Goal: Task Accomplishment & Management: Manage account settings

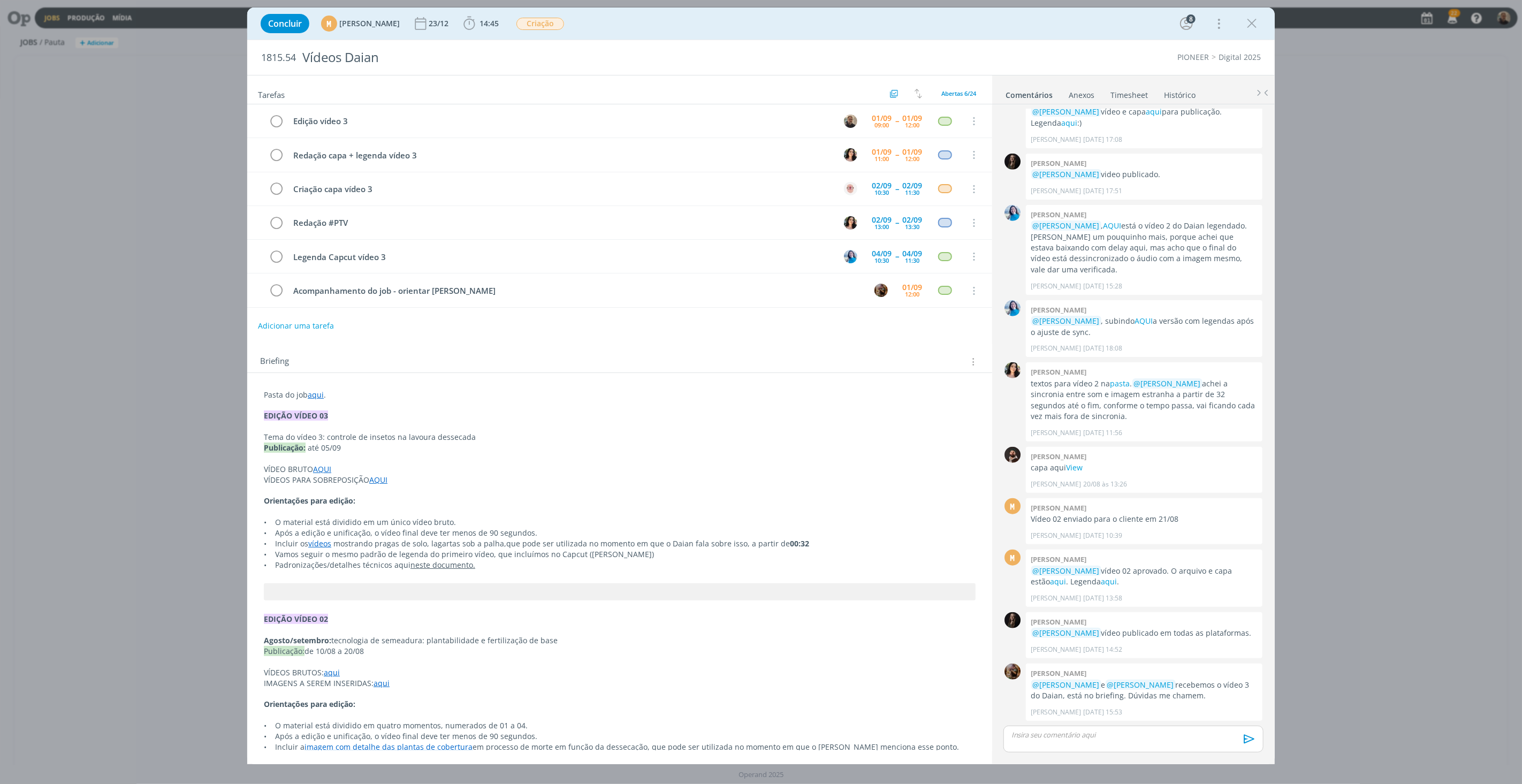
scroll to position [709, 0]
click at [1247, 23] on icon "dialog" at bounding box center [1252, 23] width 16 height 16
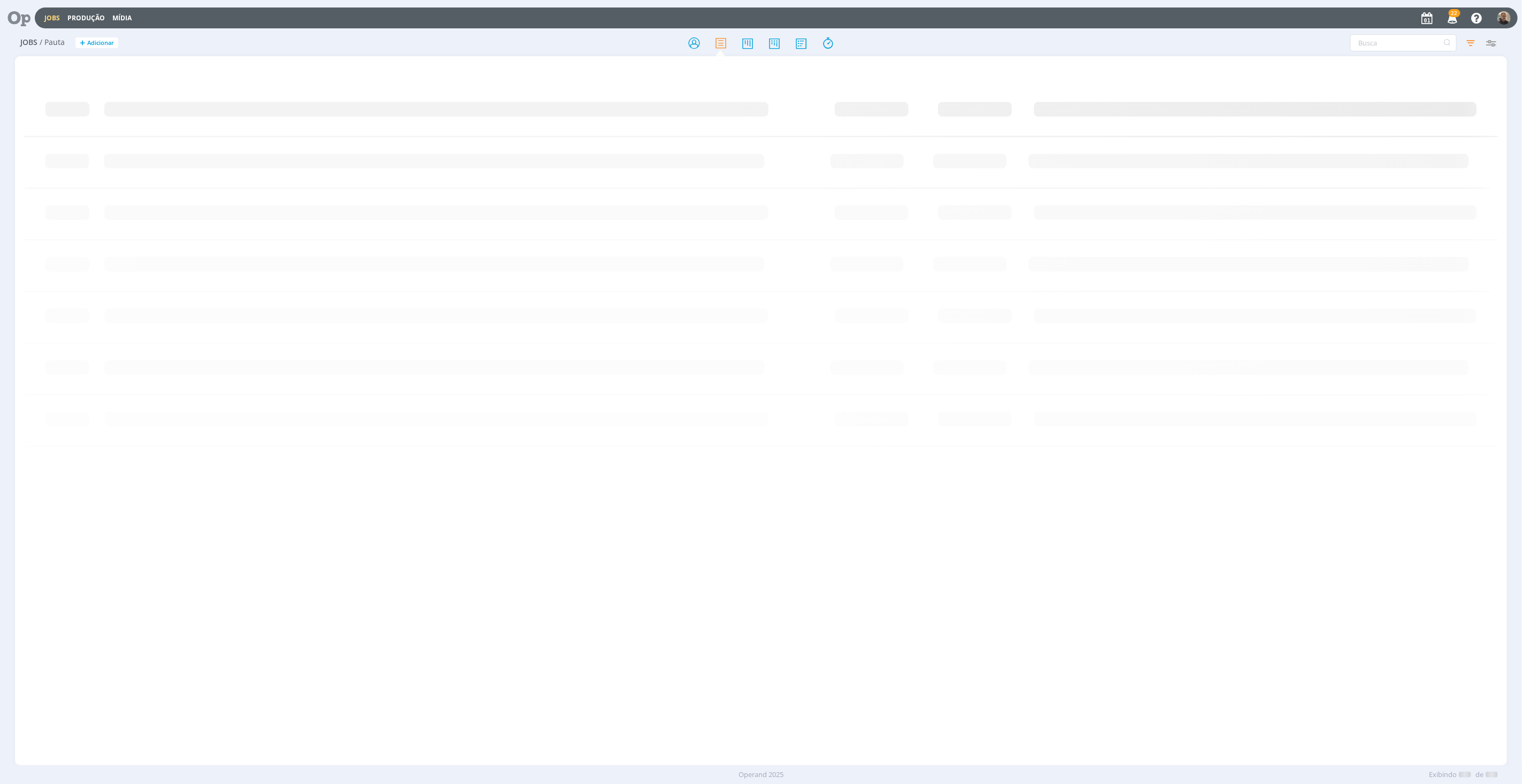
click at [19, 15] on icon at bounding box center [15, 18] width 22 height 21
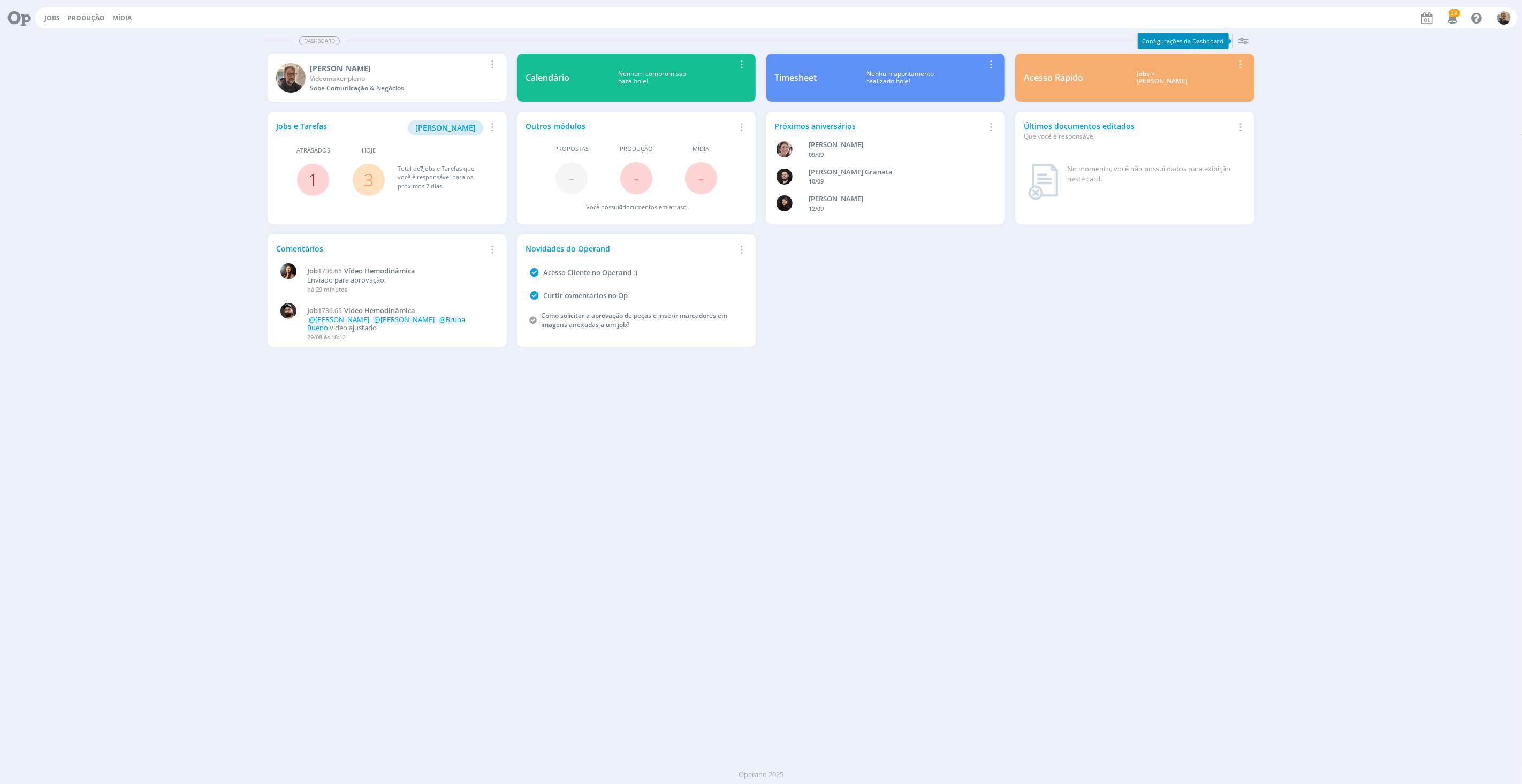
click at [313, 180] on link "1" at bounding box center [312, 180] width 9 height 23
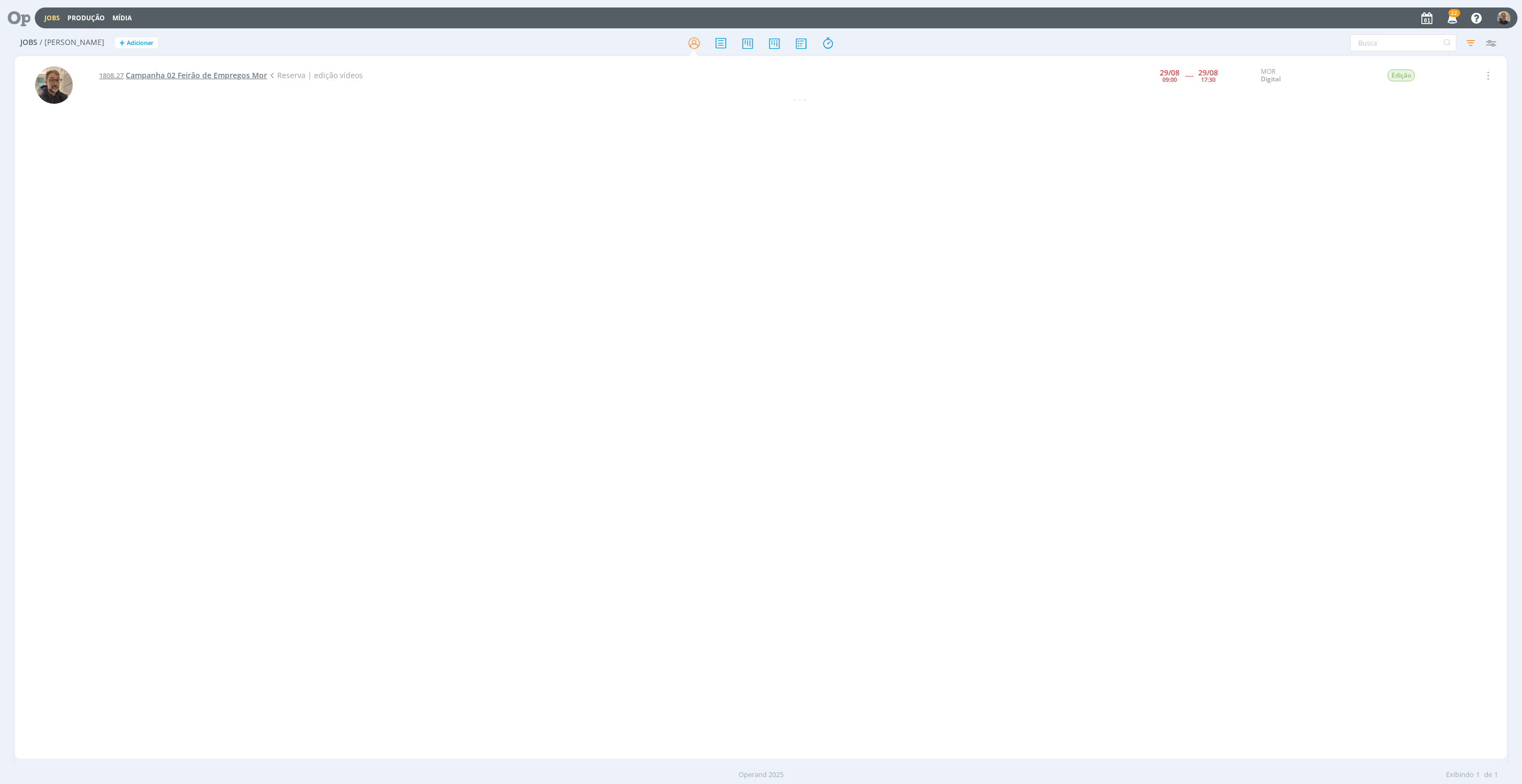
click at [204, 73] on span "Campanha 02 Feirão de Empregos Mor" at bounding box center [196, 75] width 142 height 10
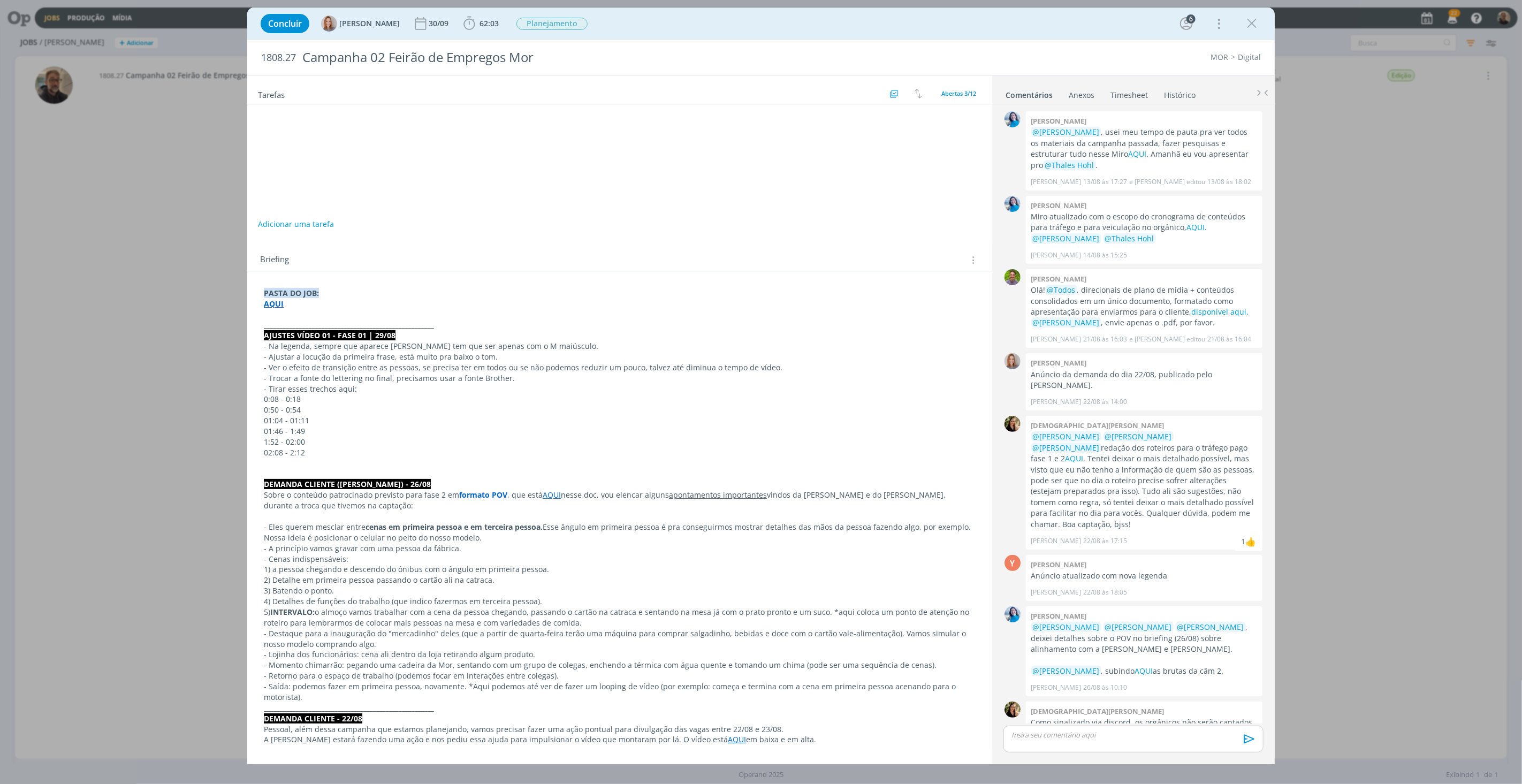
scroll to position [151, 0]
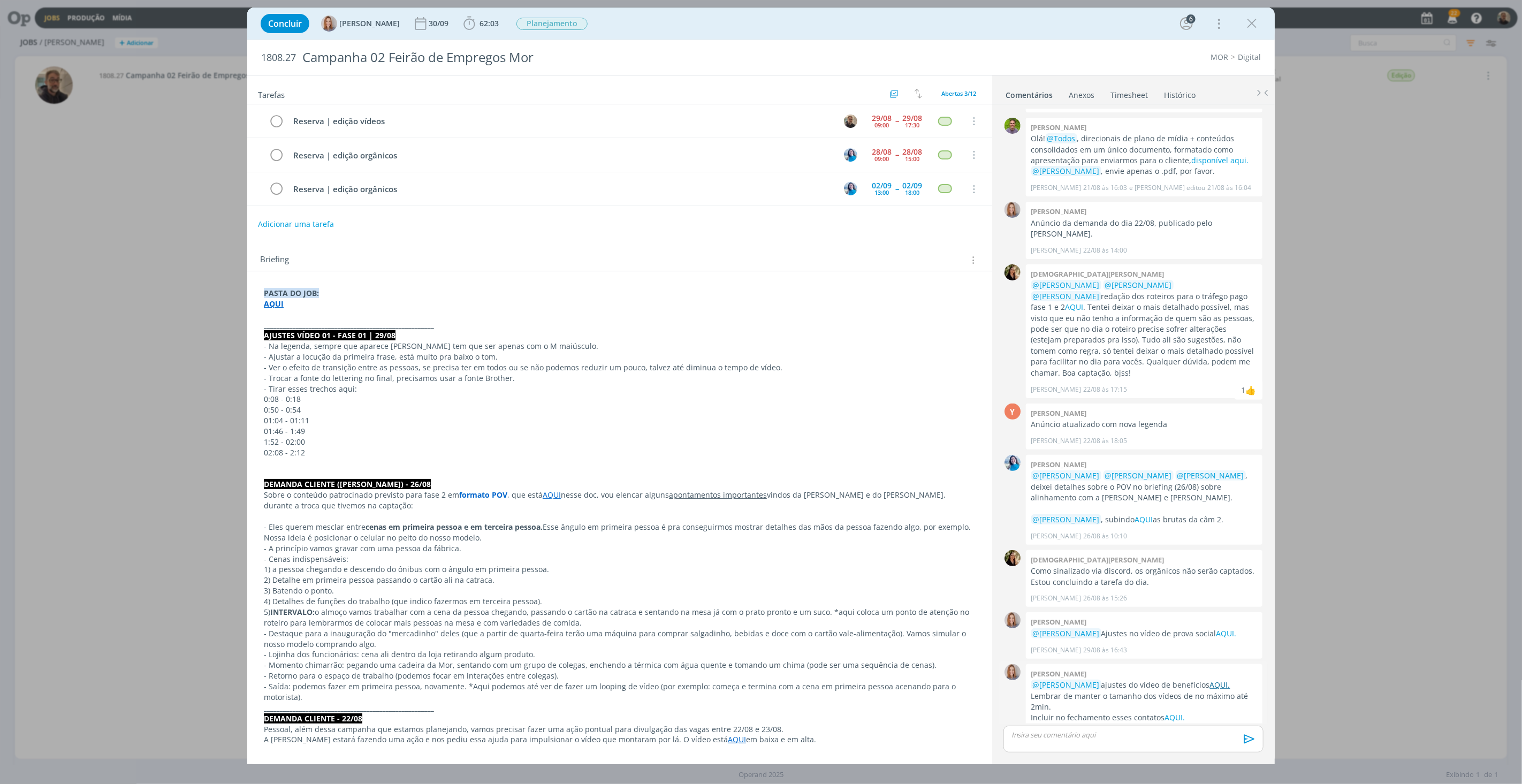
click at [1212, 680] on link "AQUI." at bounding box center [1221, 685] width 20 height 10
click at [1137, 515] on link "AQUI" at bounding box center [1144, 520] width 18 height 10
click at [1122, 91] on link "Timesheet" at bounding box center [1129, 93] width 39 height 15
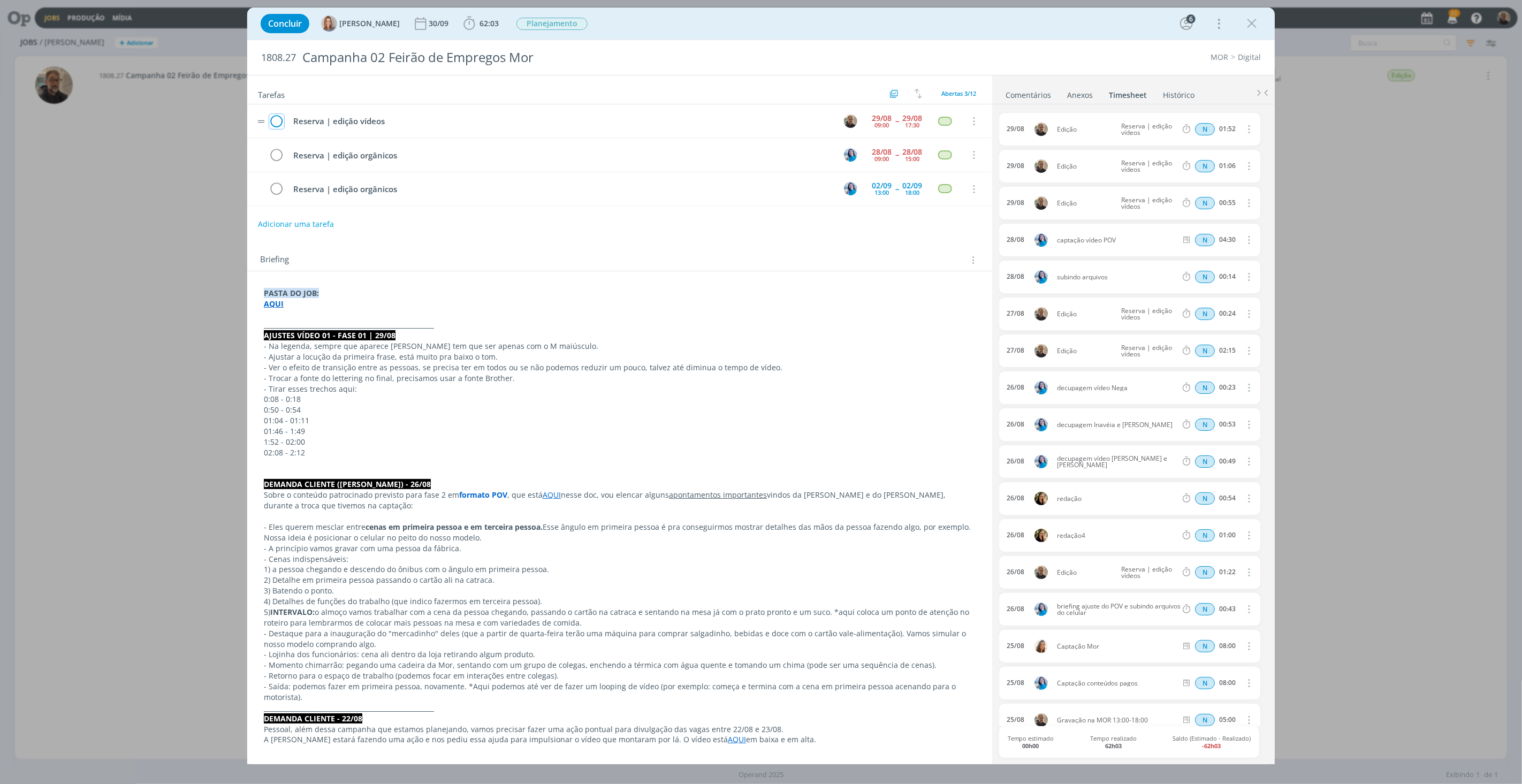
click at [277, 123] on icon "dialog" at bounding box center [277, 121] width 15 height 16
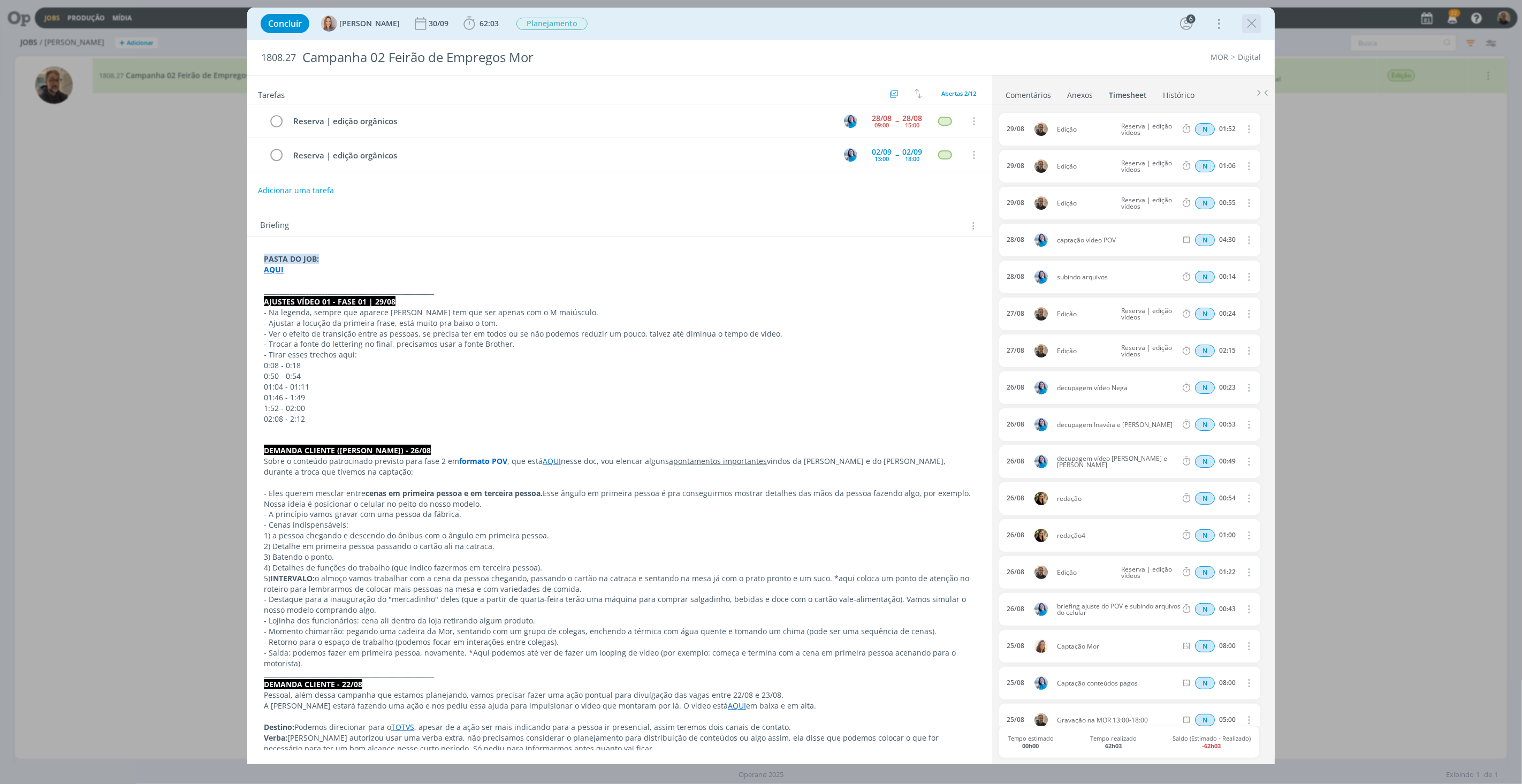
click at [1255, 20] on icon "dialog" at bounding box center [1252, 23] width 16 height 16
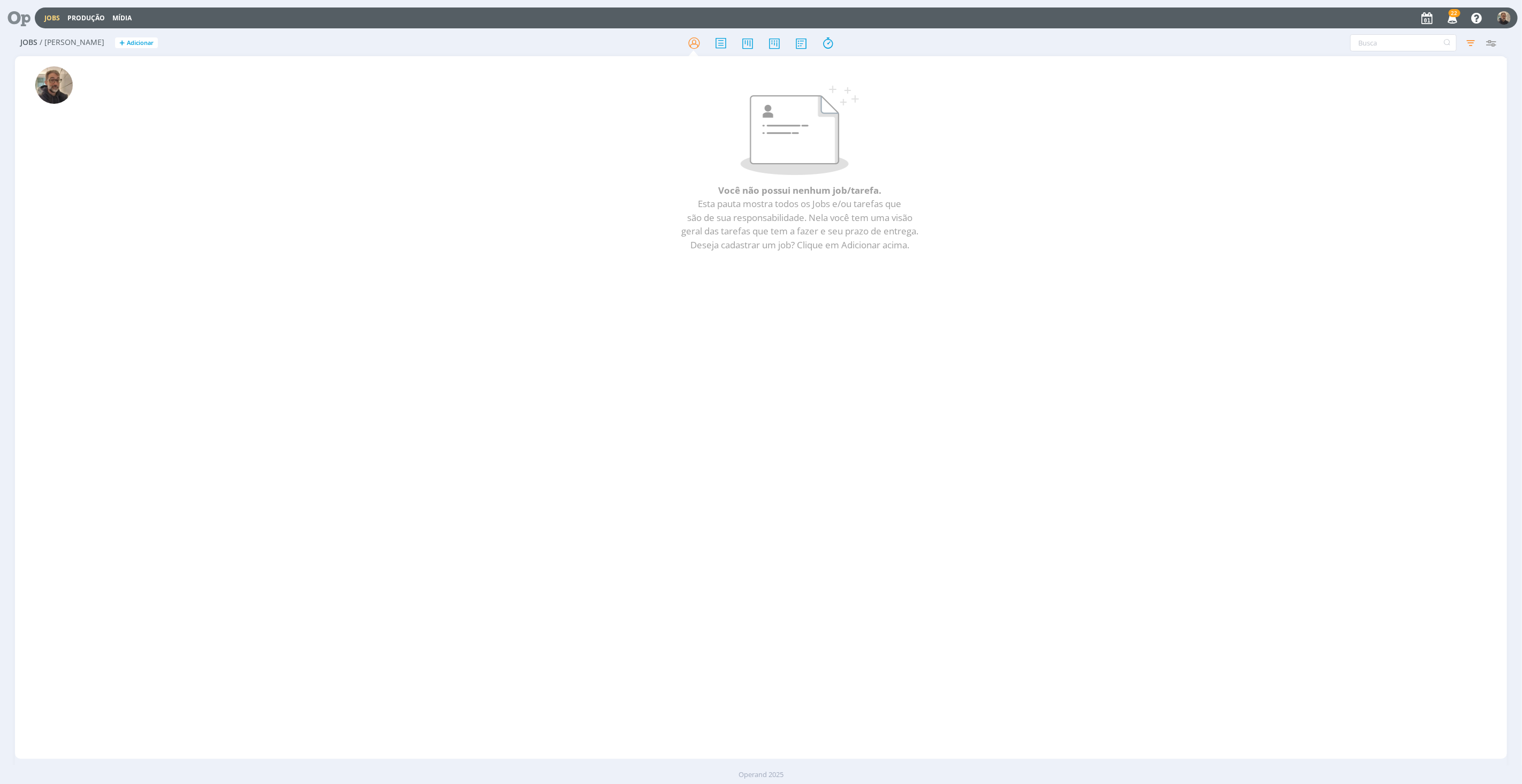
click at [22, 15] on icon at bounding box center [15, 18] width 22 height 21
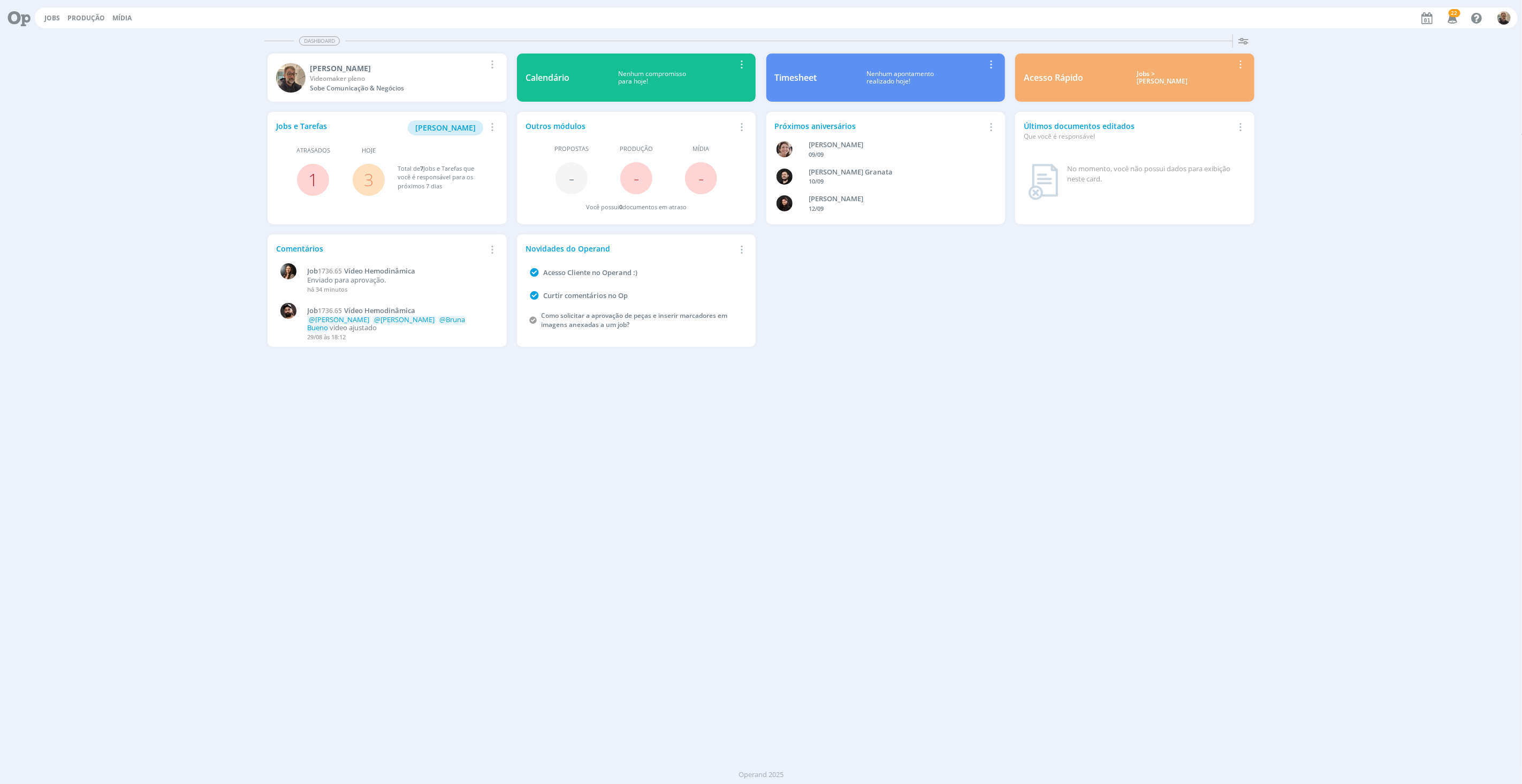
click at [313, 178] on link "1" at bounding box center [312, 180] width 9 height 23
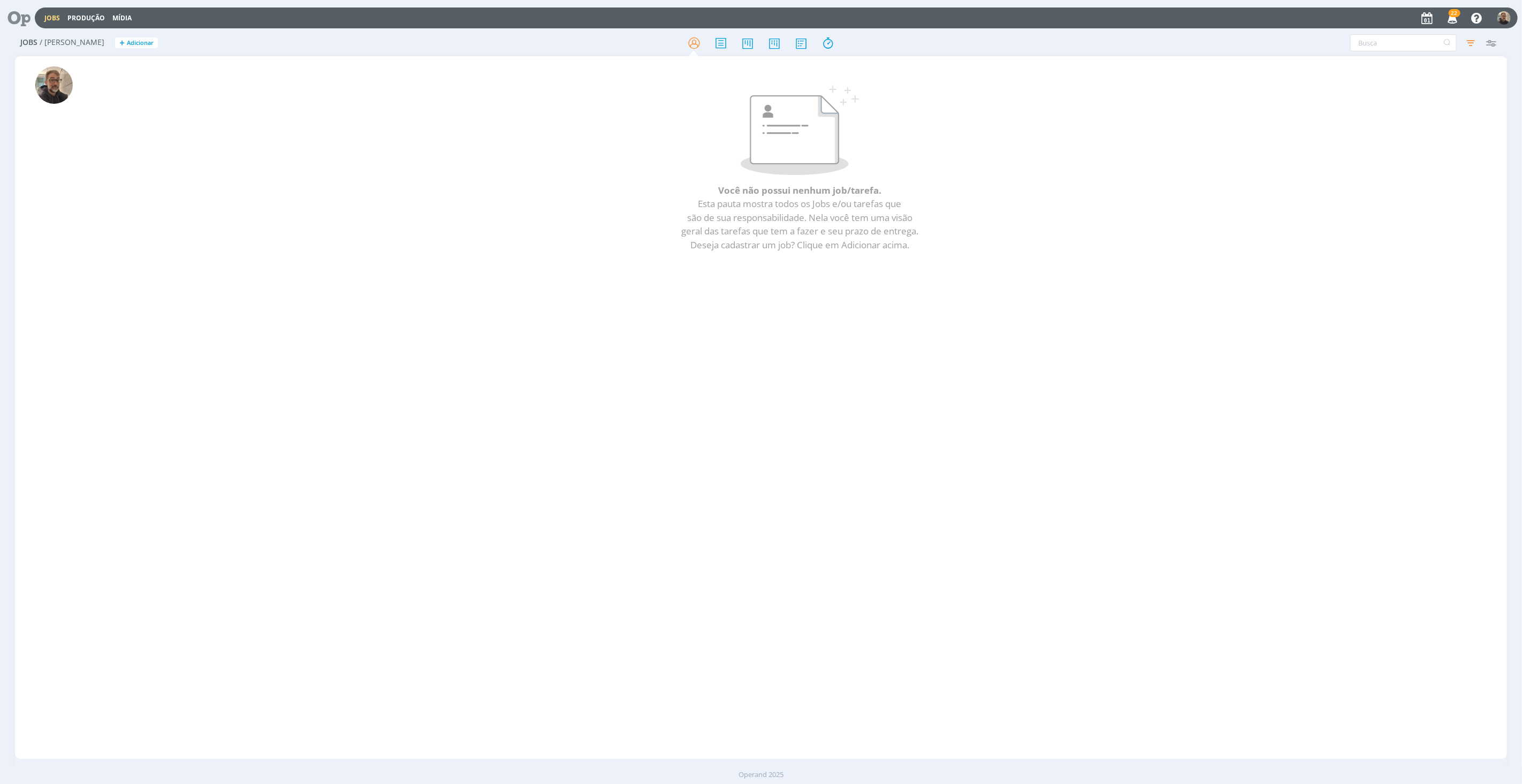
click at [23, 15] on icon at bounding box center [15, 18] width 22 height 21
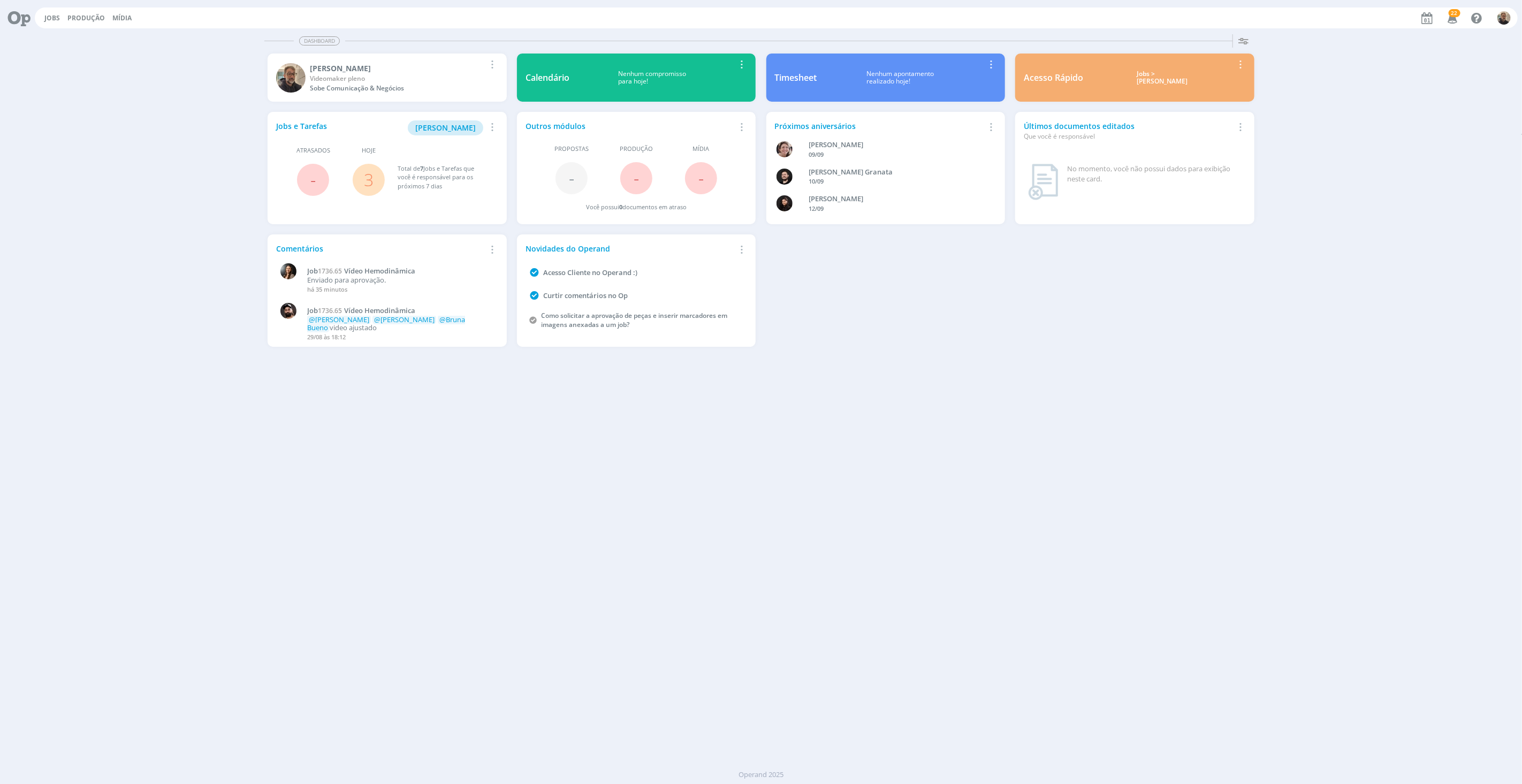
click at [366, 177] on link "3" at bounding box center [369, 180] width 9 height 23
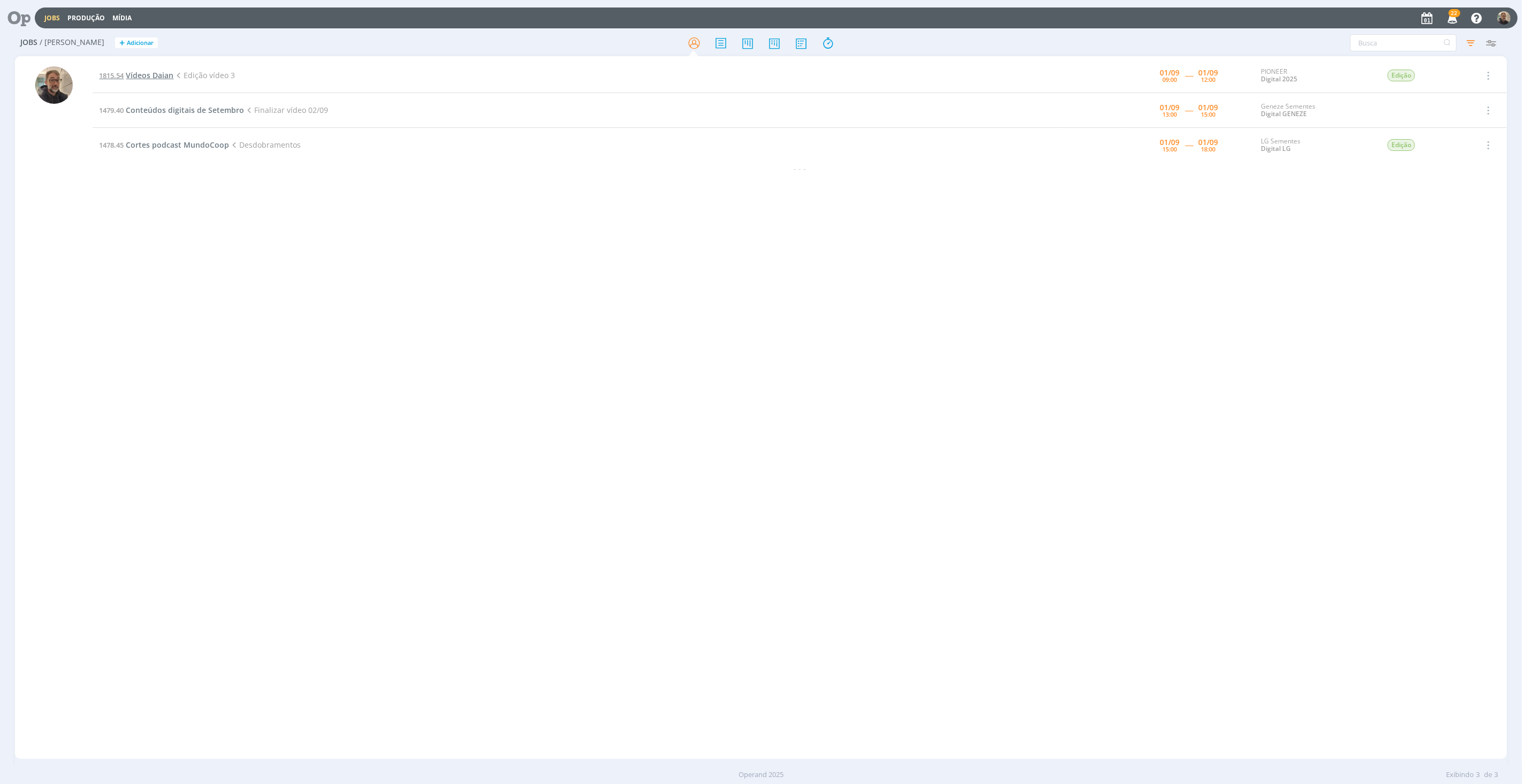
click at [146, 76] on span "Vídeos Daian" at bounding box center [149, 75] width 47 height 10
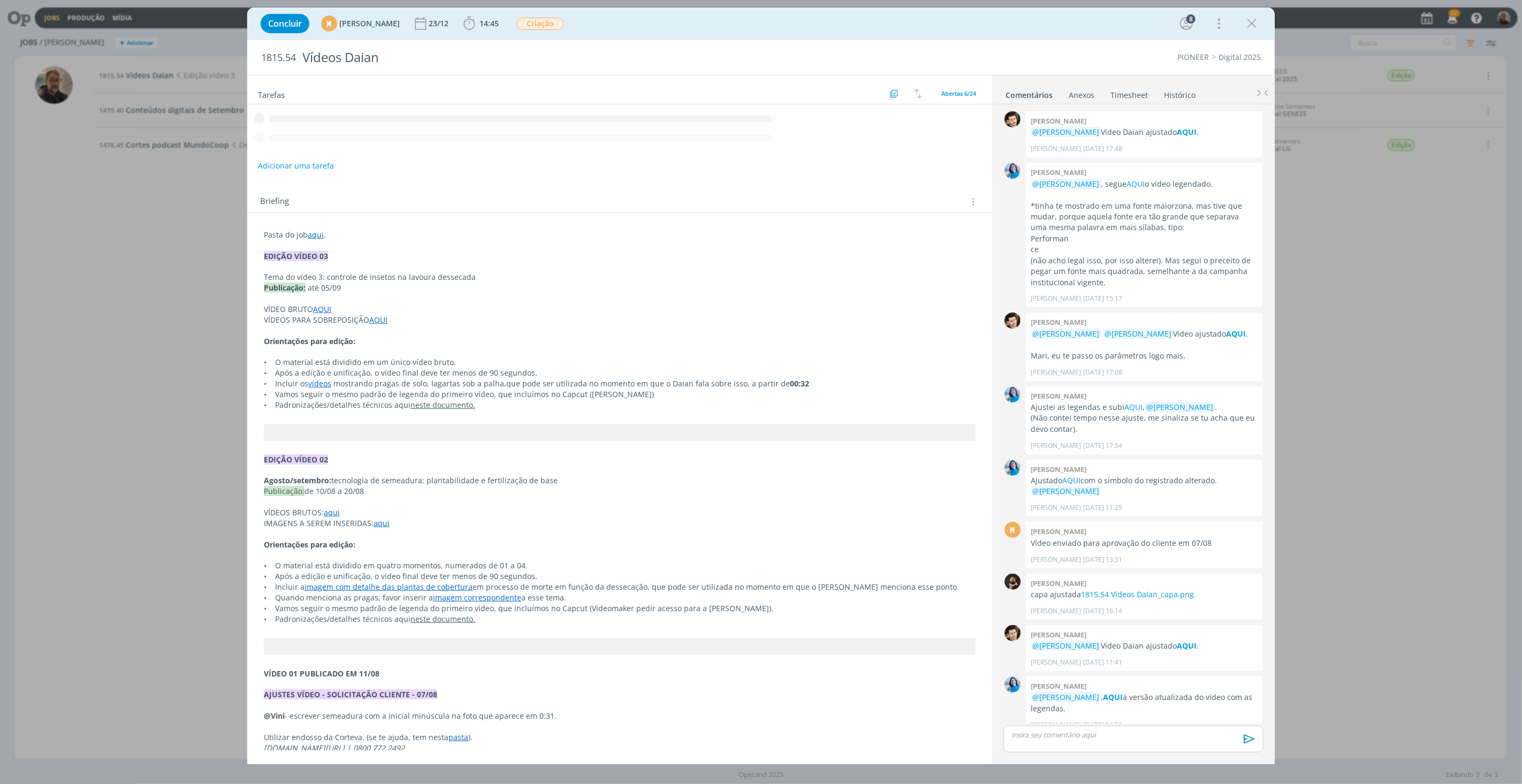
scroll to position [710, 0]
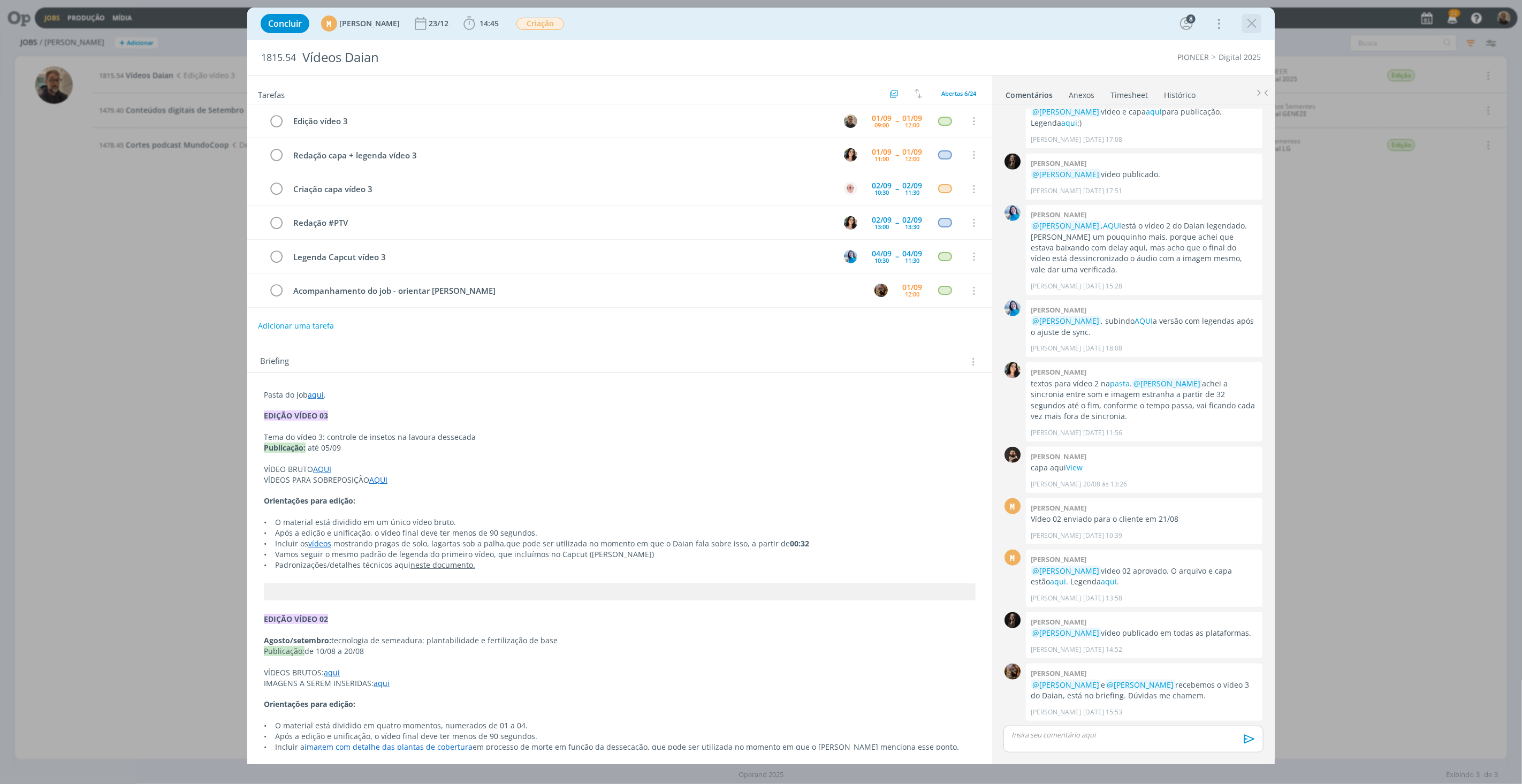
click at [1253, 22] on icon "dialog" at bounding box center [1252, 23] width 16 height 16
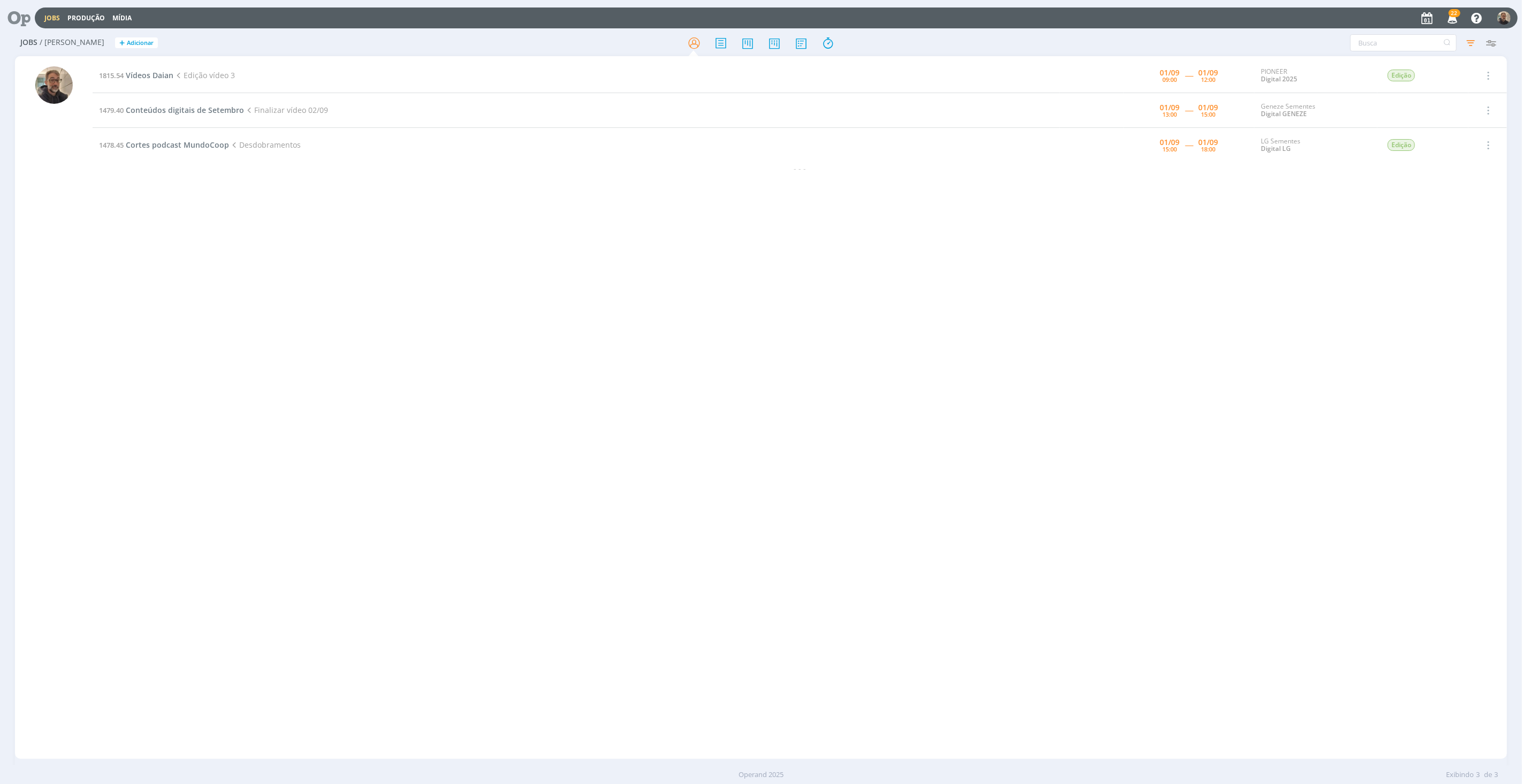
click at [231, 226] on div "1815.54 Vídeos Daian Edição vídeo 3 [DATE] 09:00 ----- [DATE] 12:00 PIONEER Dig…" at bounding box center [799, 407] width 1414 height 699
click at [145, 72] on span "Vídeos Daian" at bounding box center [149, 75] width 47 height 10
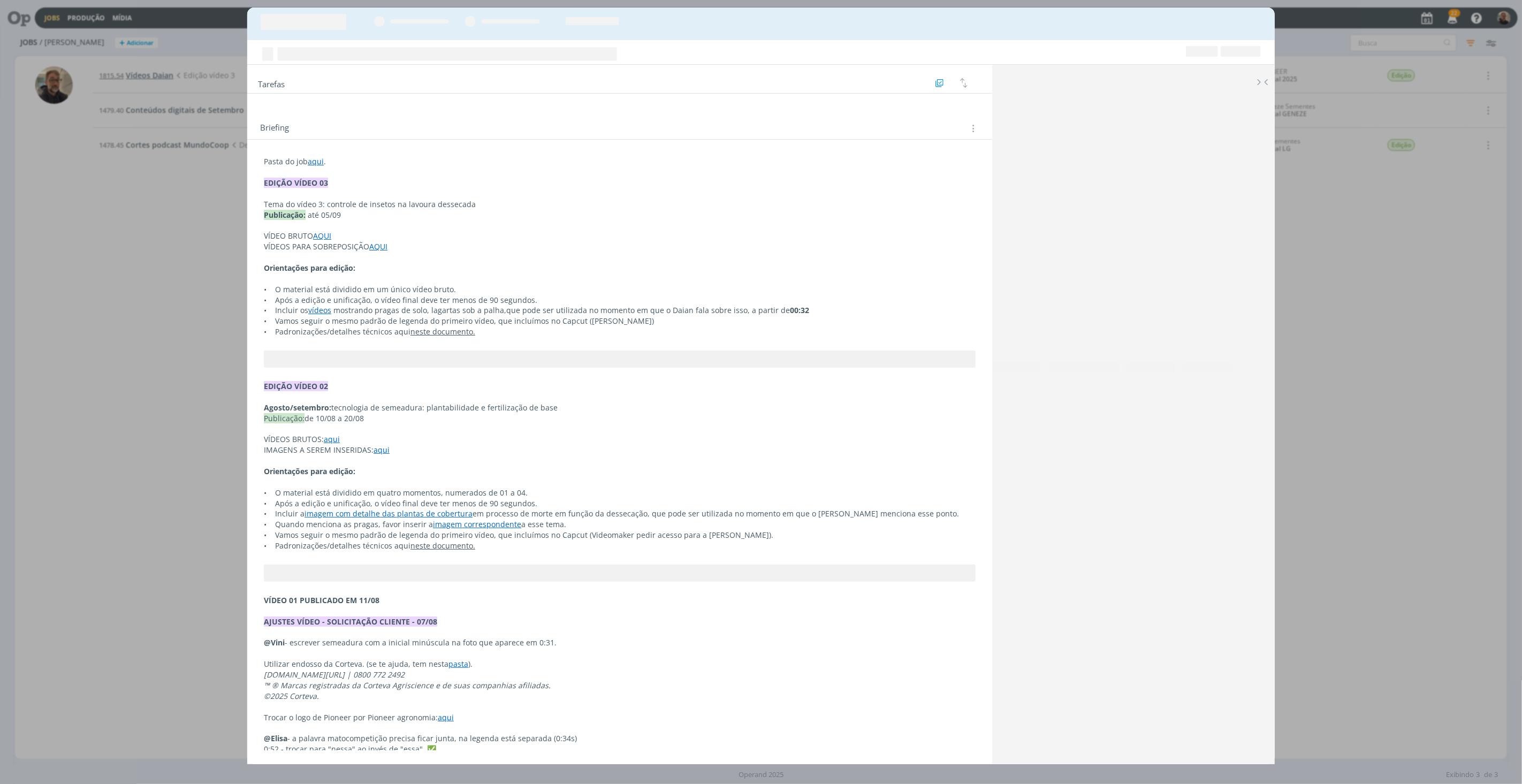
scroll to position [710, 0]
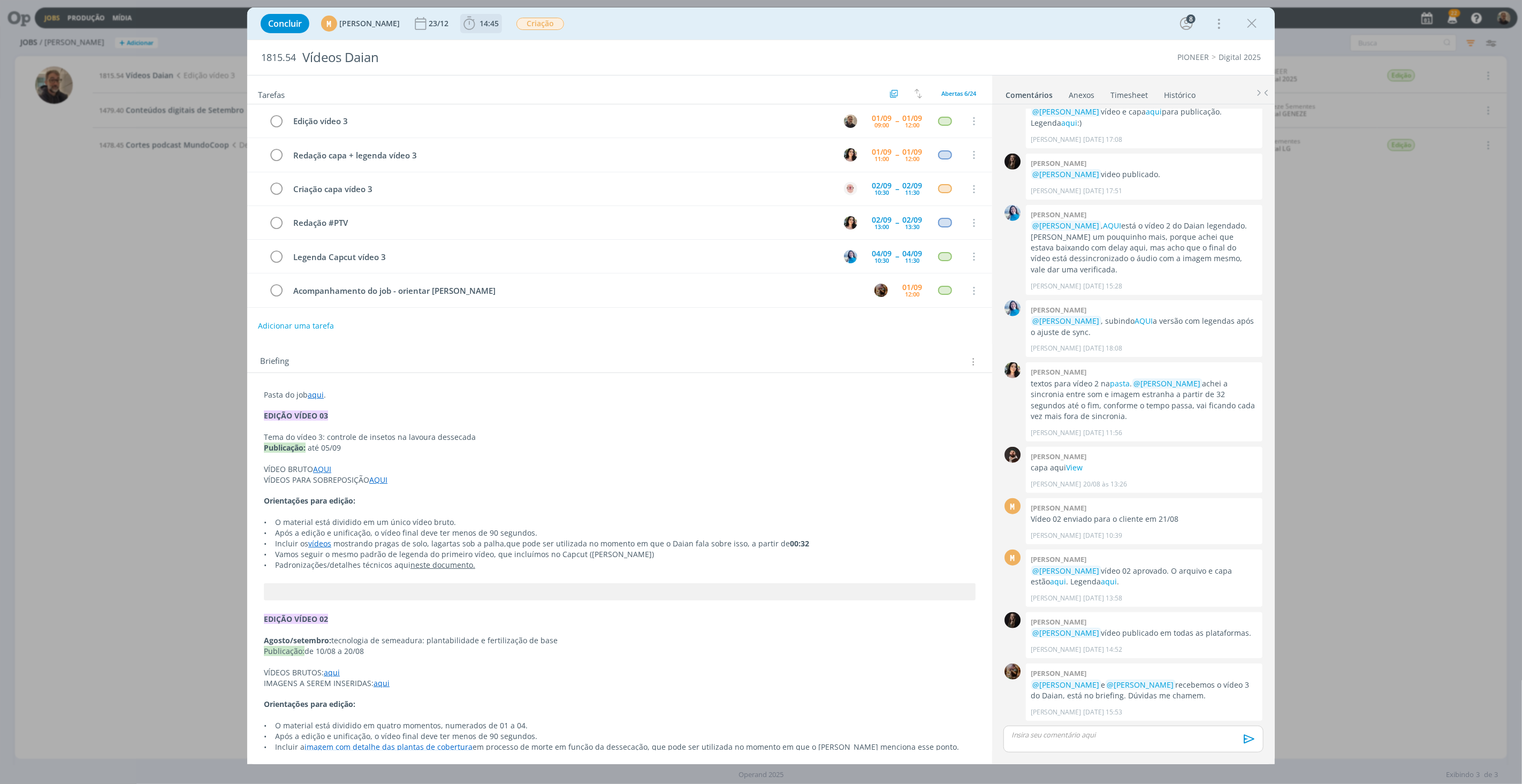
click at [499, 19] on span "14:45" at bounding box center [489, 23] width 19 height 10
click at [494, 46] on icon "dialog" at bounding box center [485, 47] width 19 height 14
click at [320, 398] on link "aqui" at bounding box center [316, 395] width 16 height 10
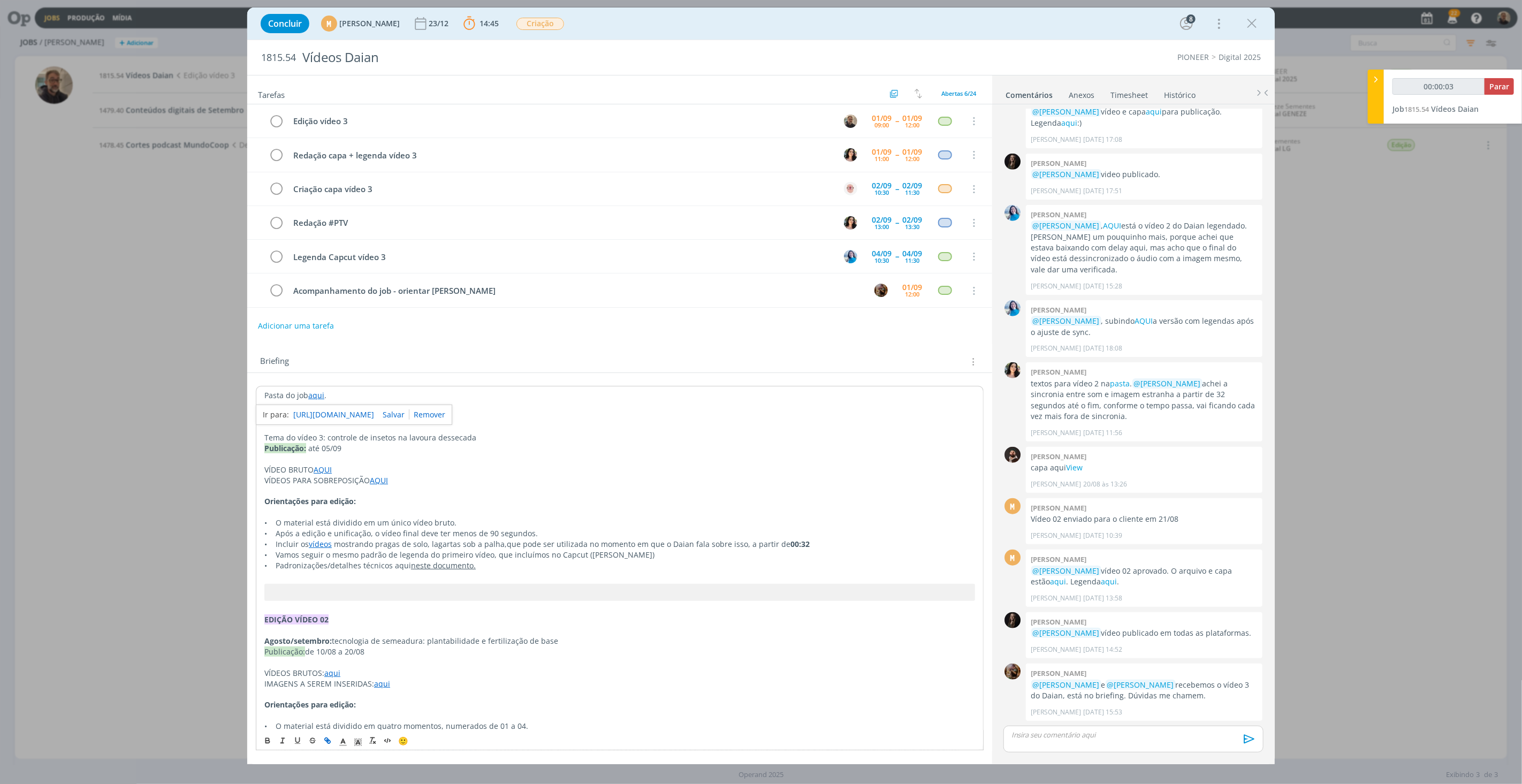
click at [358, 413] on link "[URL][DOMAIN_NAME]" at bounding box center [334, 415] width 81 height 14
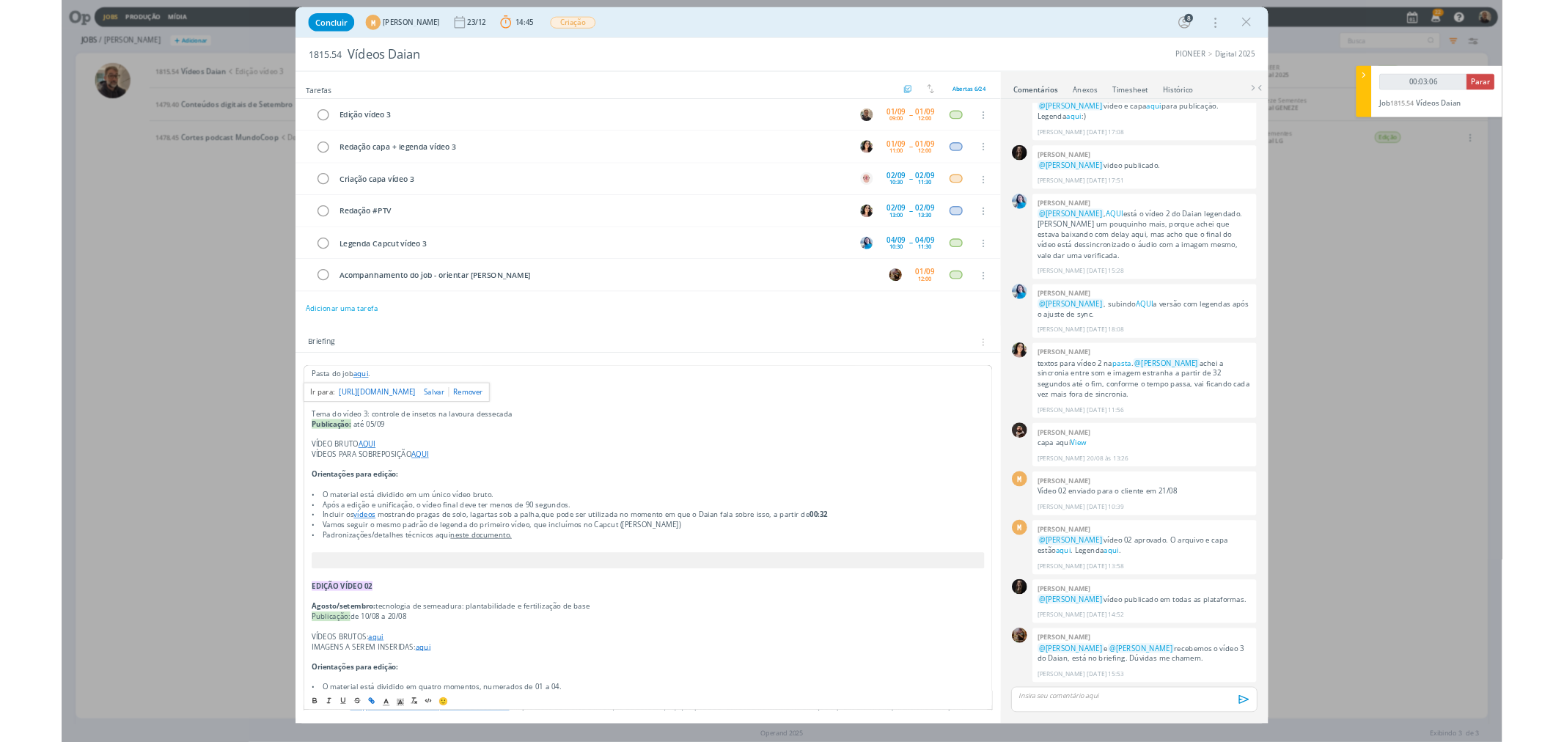
scroll to position [971, 0]
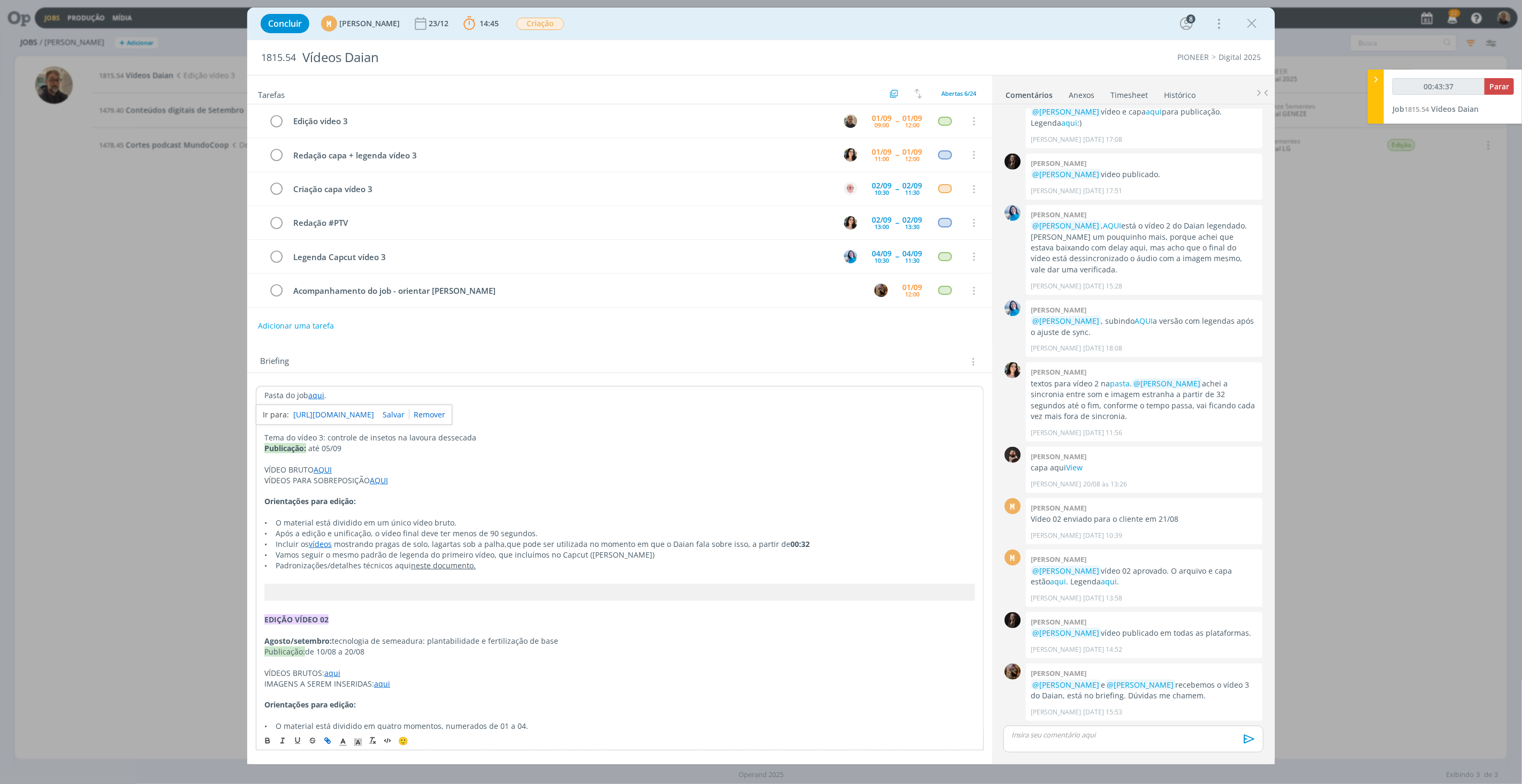
click at [595, 450] on p "Publicação: até 05/09" at bounding box center [620, 448] width 711 height 11
click at [316, 395] on link "aqui" at bounding box center [316, 395] width 16 height 10
click at [340, 416] on link "[URL][DOMAIN_NAME]" at bounding box center [334, 415] width 81 height 14
type input "01:15:01"
click at [1369, 85] on span "Parar" at bounding box center [1499, 86] width 20 height 10
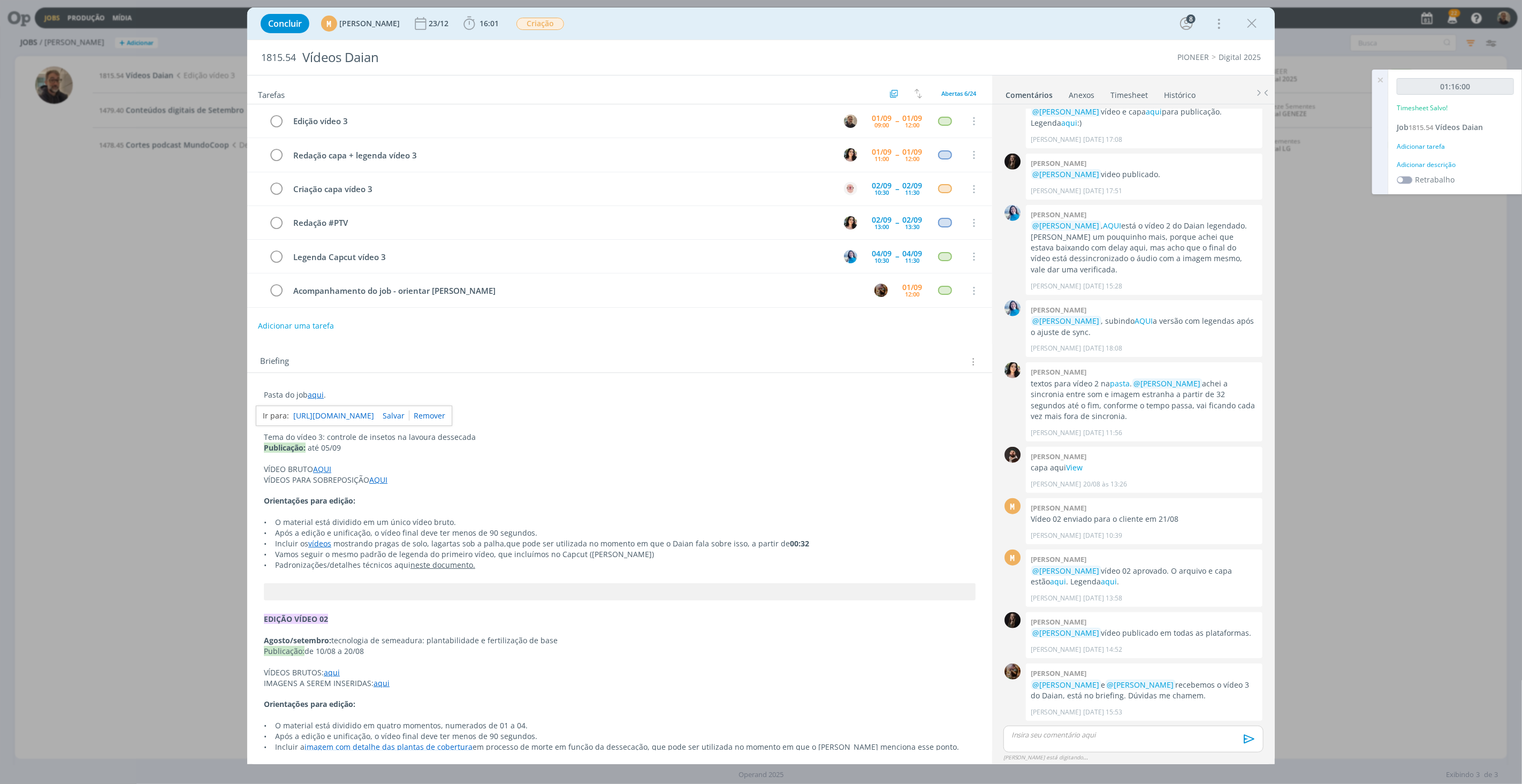
click at [1131, 93] on link "Timesheet" at bounding box center [1129, 93] width 39 height 15
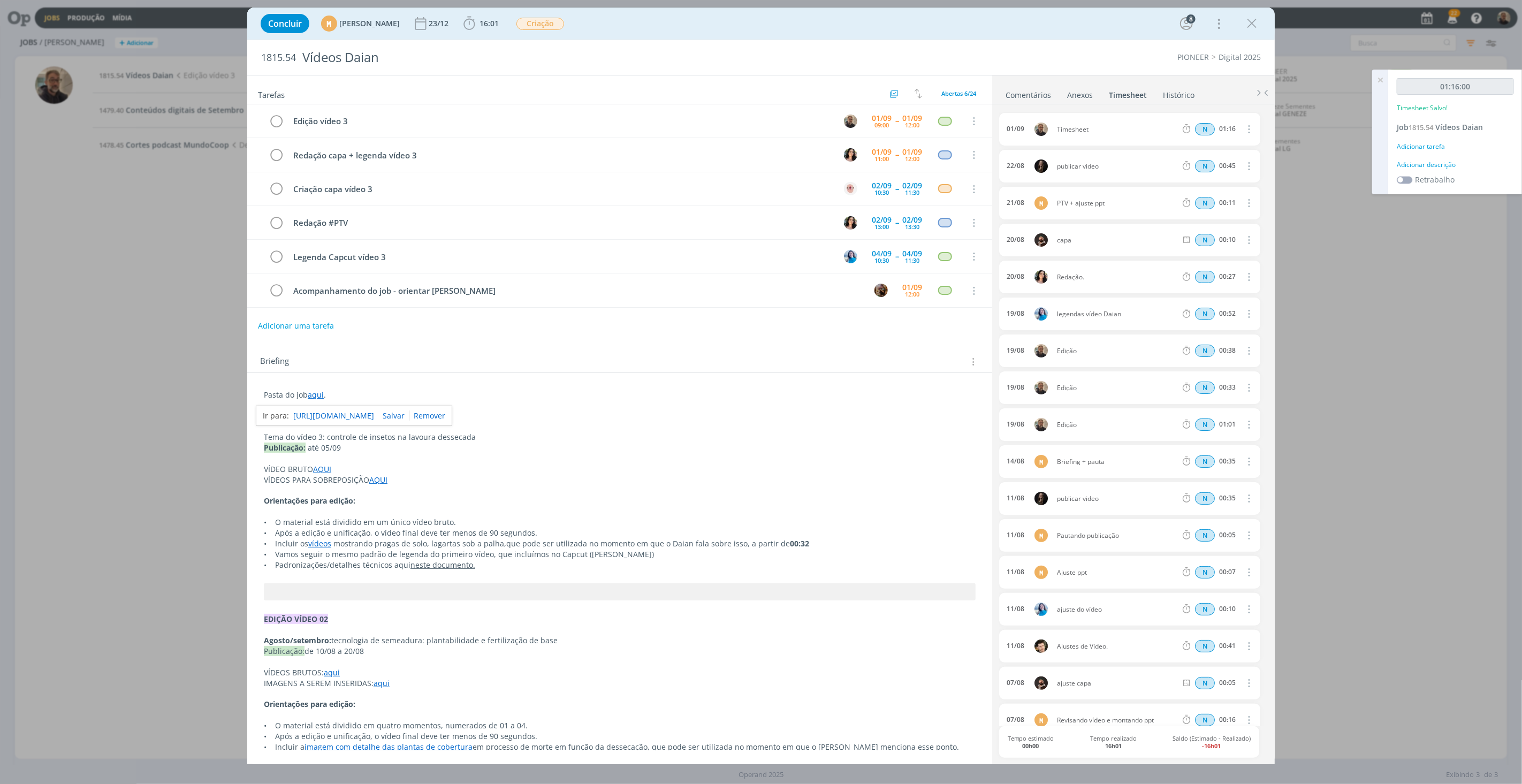
click at [1243, 131] on icon "dialog" at bounding box center [1248, 129] width 12 height 13
click at [1194, 164] on link "Editar" at bounding box center [1218, 164] width 85 height 17
click at [1084, 131] on div "Timesheet" at bounding box center [1085, 129] width 58 height 12
drag, startPoint x: 1093, startPoint y: 127, endPoint x: 981, endPoint y: 127, distance: 112.0
click at [981, 127] on body "Jobs Produção [GEOGRAPHIC_DATA] 22 Notificações Central de Ajuda Área de Membro…" at bounding box center [761, 392] width 1522 height 784
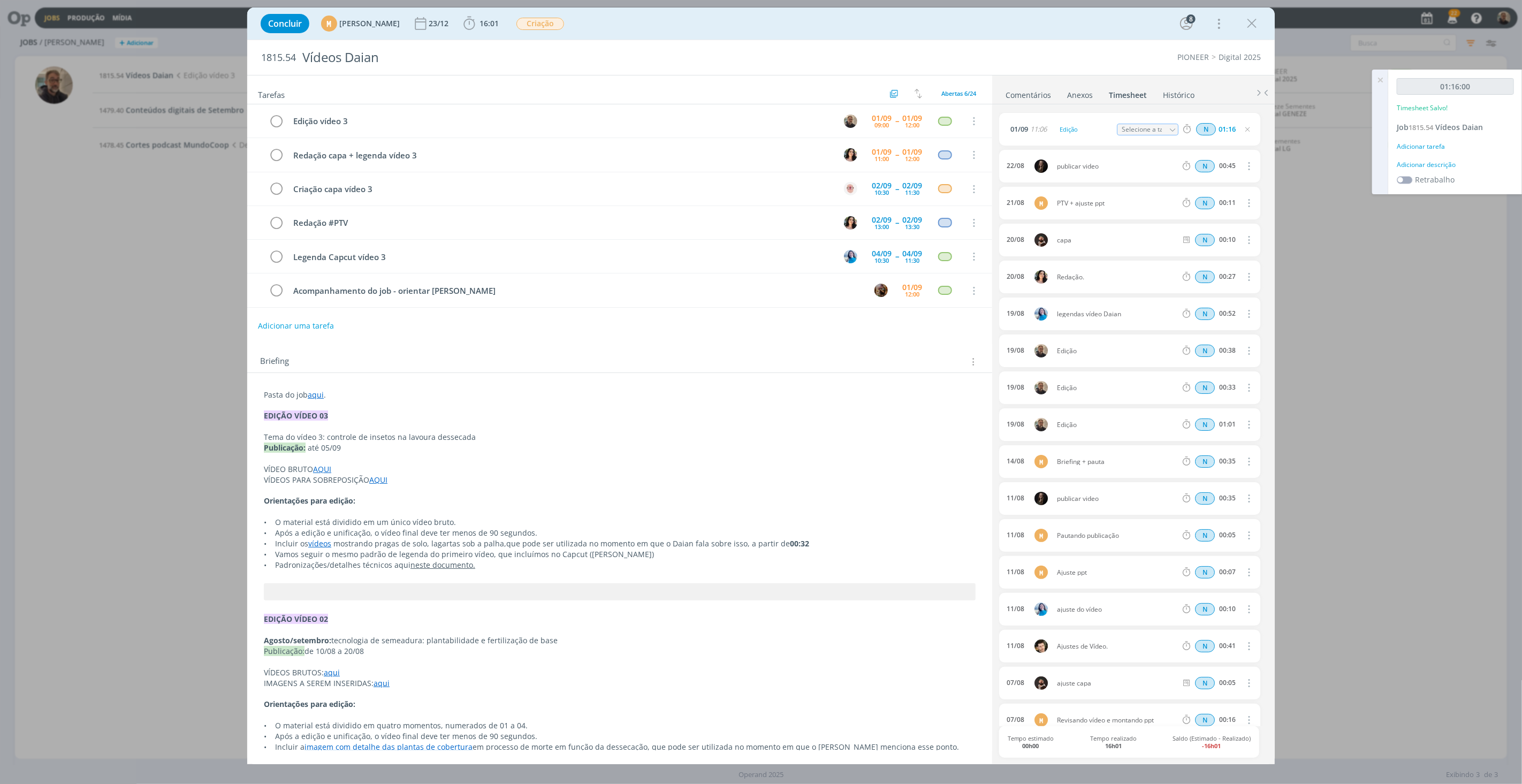
click at [1162, 129] on input "Selecione a tarefa" at bounding box center [1148, 129] width 61 height 12
click at [1169, 128] on icon "dialog" at bounding box center [1172, 130] width 7 height 7
click at [1146, 169] on div "Edição vídeo 3 - [PERSON_NAME]" at bounding box center [1156, 172] width 64 height 9
type input "Edição vídeo 3"
click at [1126, 49] on div "1815.54 Vídeos Daian PIONEER Digital 2025" at bounding box center [761, 58] width 1028 height 35
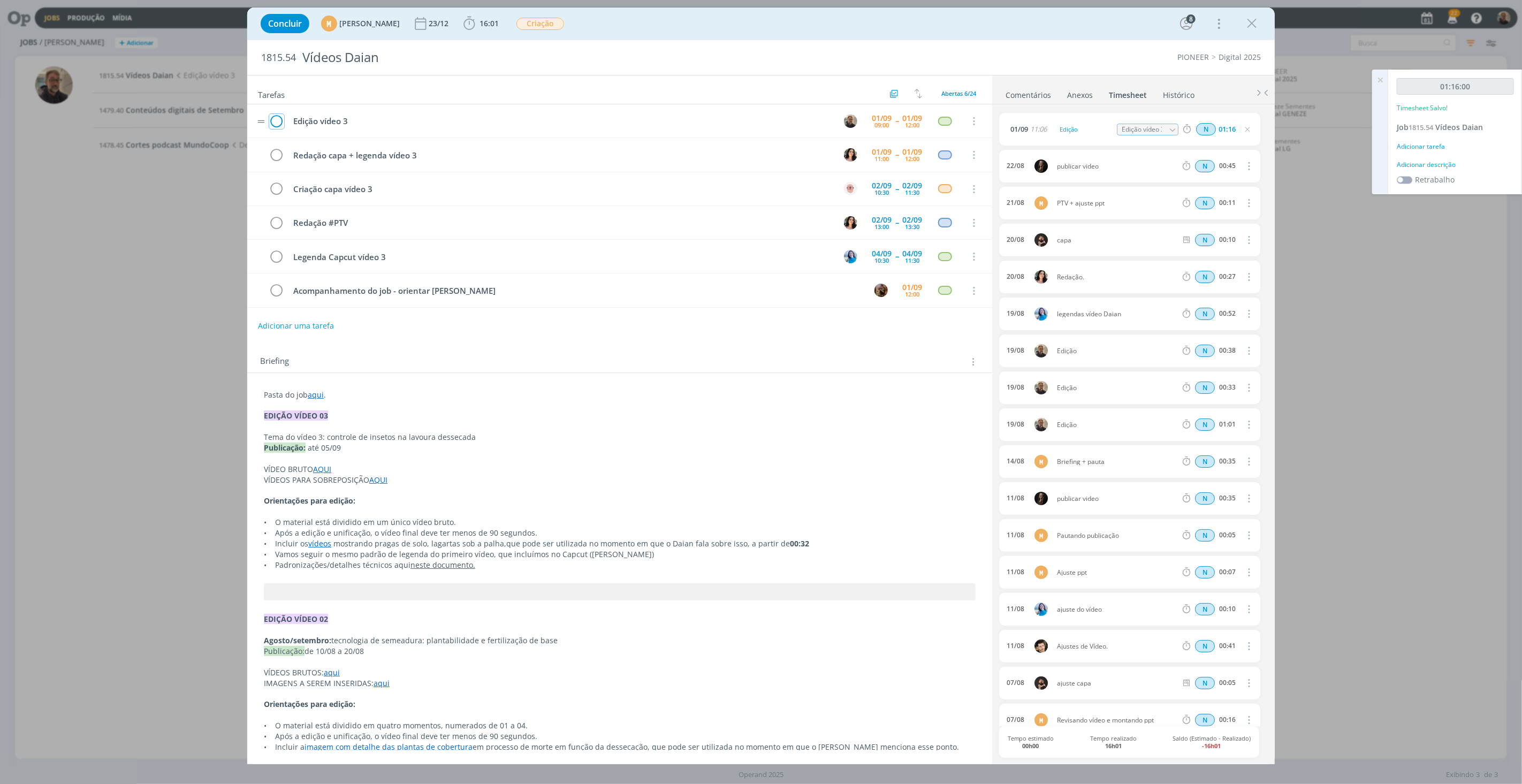
click at [276, 122] on icon "dialog" at bounding box center [277, 121] width 15 height 16
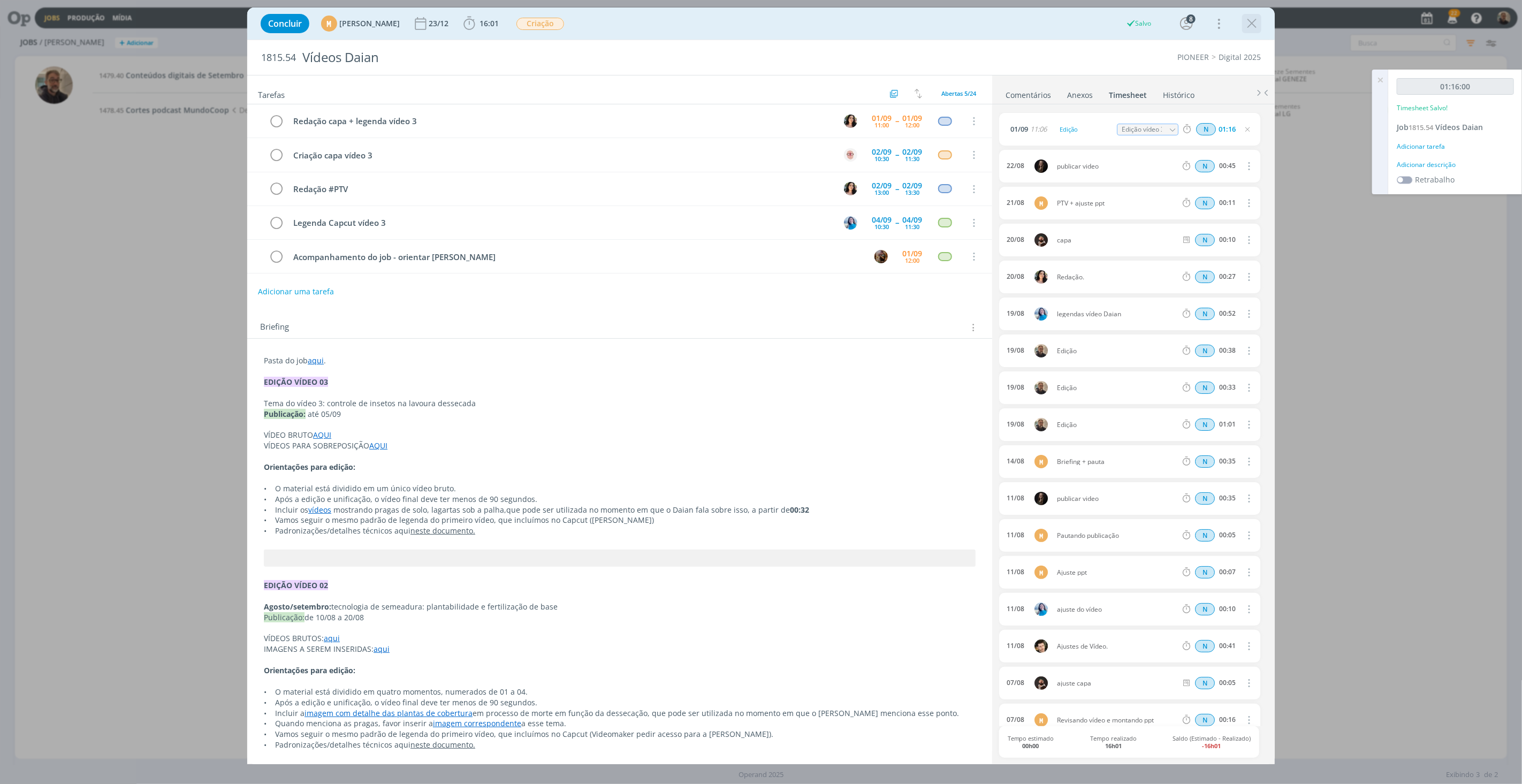
click at [1247, 23] on icon "dialog" at bounding box center [1252, 23] width 16 height 16
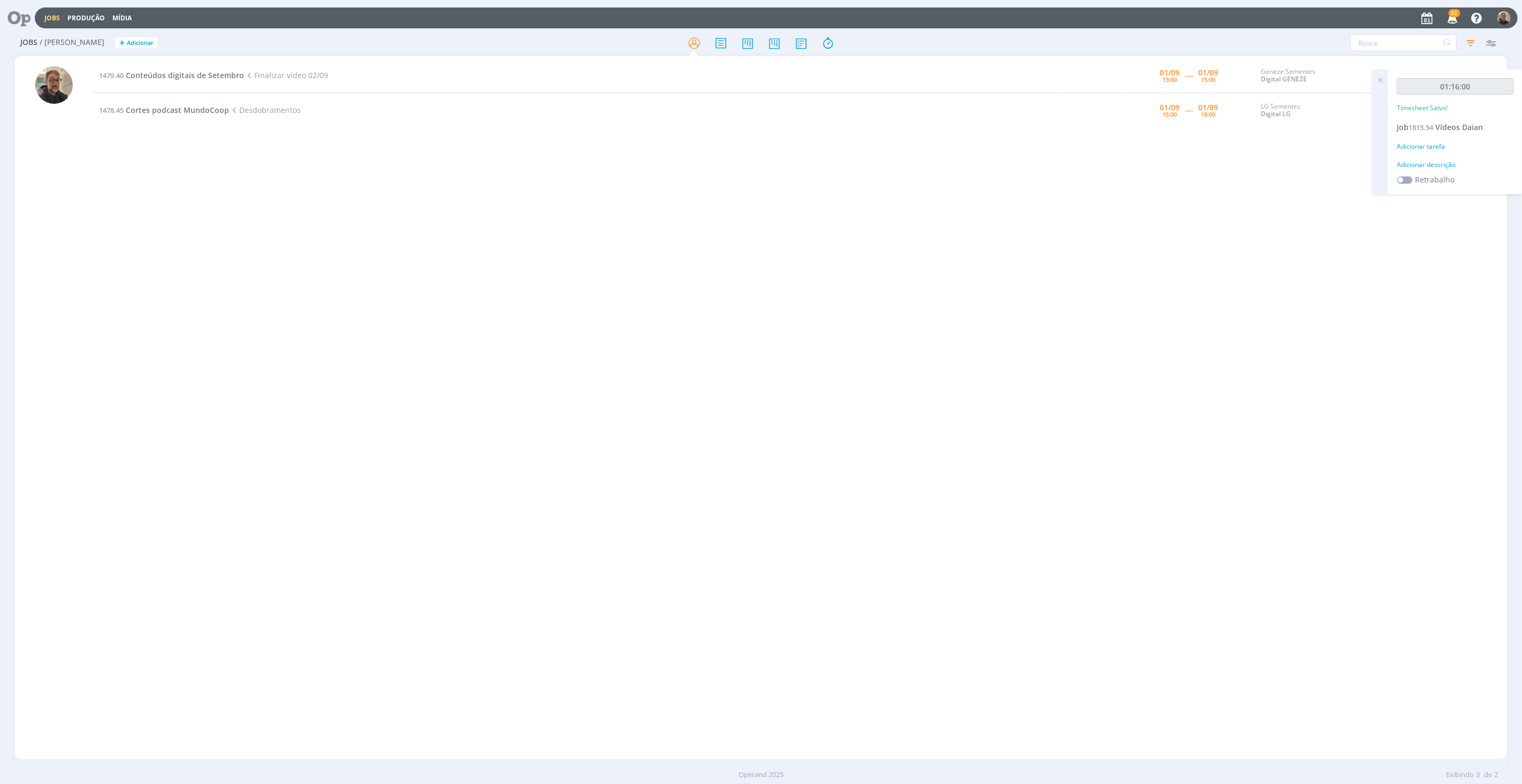
click at [183, 153] on div "1479.40 Conteúdos digitais de Setembro Finalizar vídeo 02/09 [DATE] 13:00 -----…" at bounding box center [799, 407] width 1414 height 699
click at [268, 336] on div "1479.40 Conteúdos digitais de Setembro Finalizar vídeo 02/09 [DATE] 13:00 -----…" at bounding box center [799, 407] width 1414 height 699
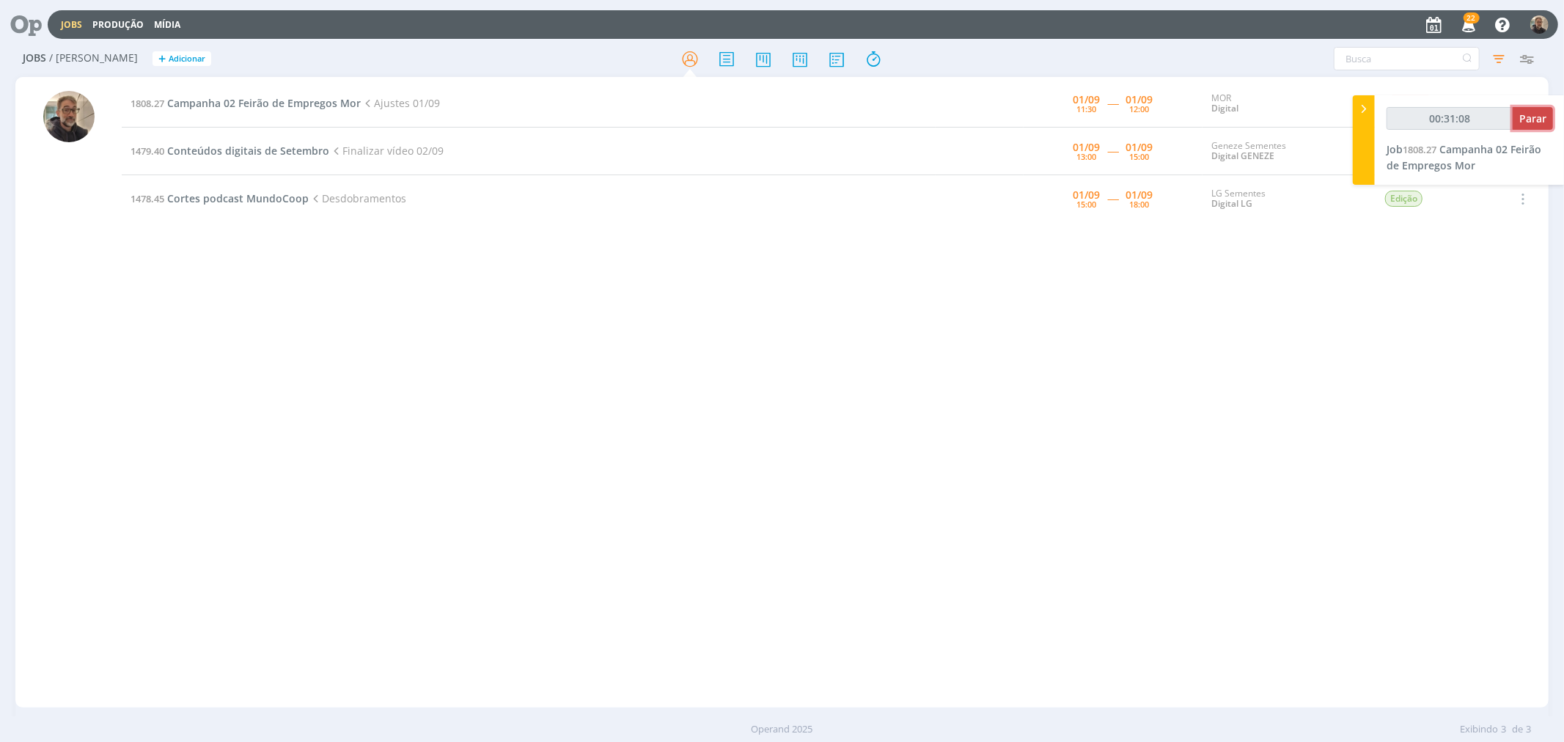
click at [1537, 111] on span "Parar" at bounding box center [1532, 118] width 27 height 14
type input "00:32:00"
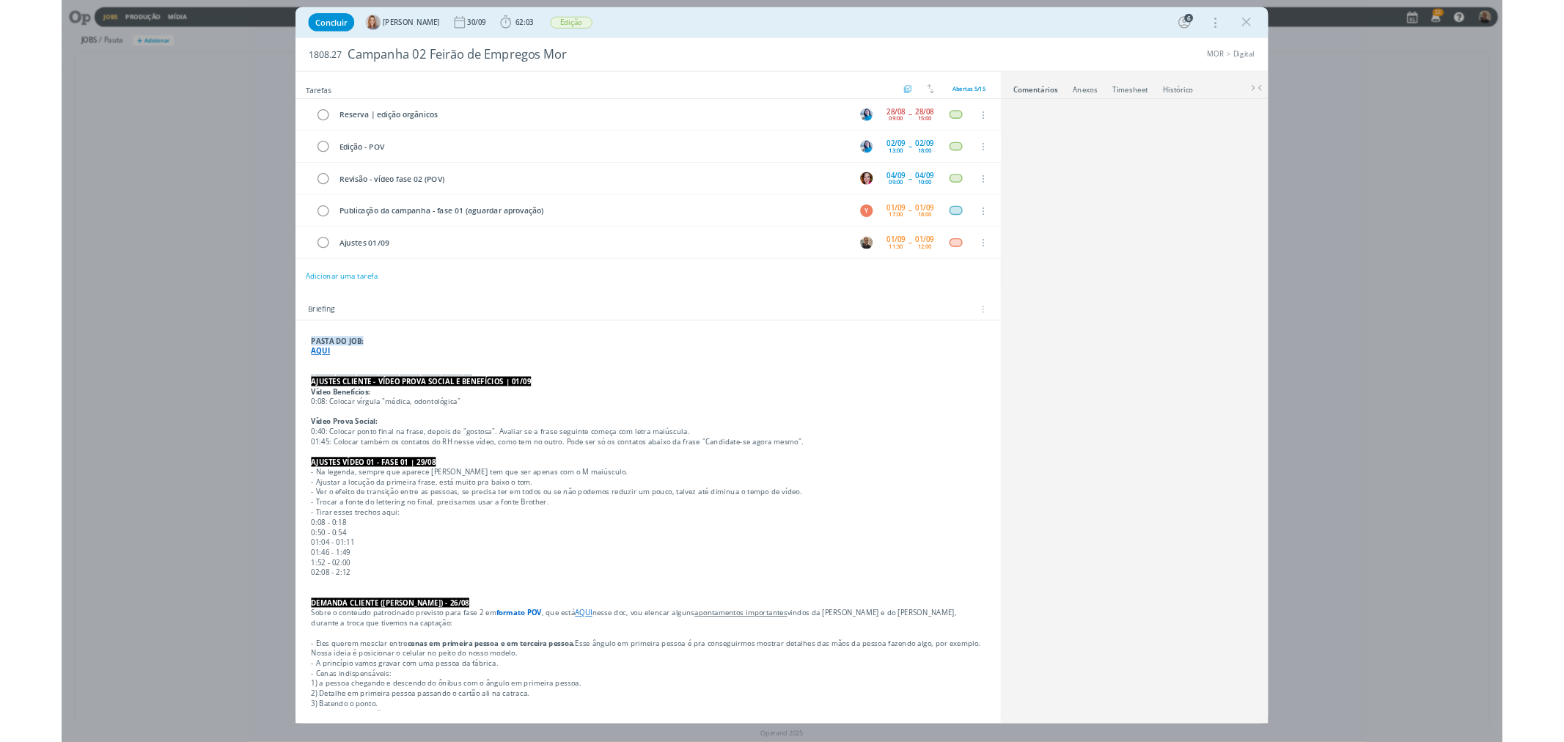
scroll to position [277, 0]
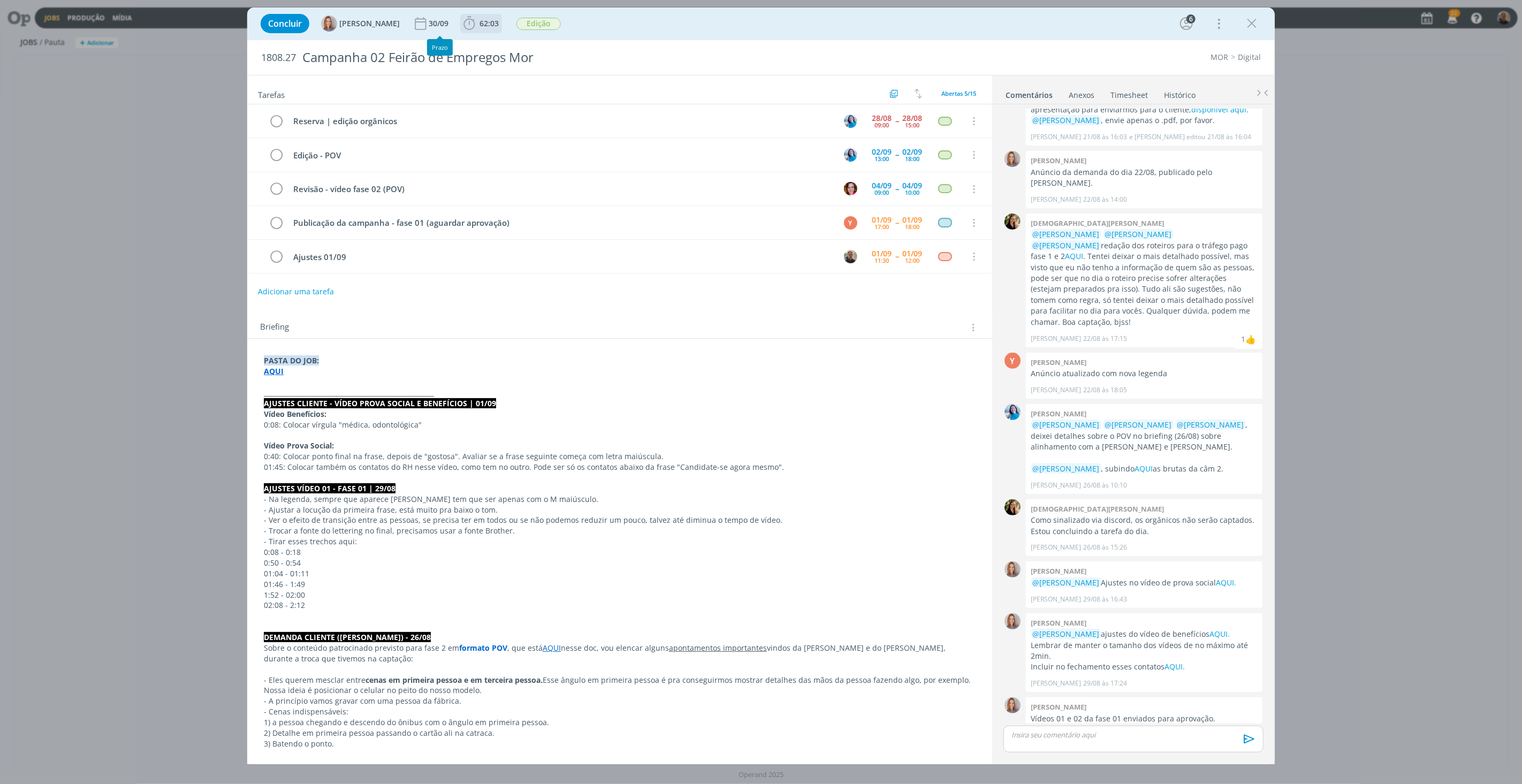
click at [475, 23] on icon "dialog" at bounding box center [469, 23] width 16 height 16
click at [498, 41] on button "Iniciar" at bounding box center [496, 47] width 42 height 15
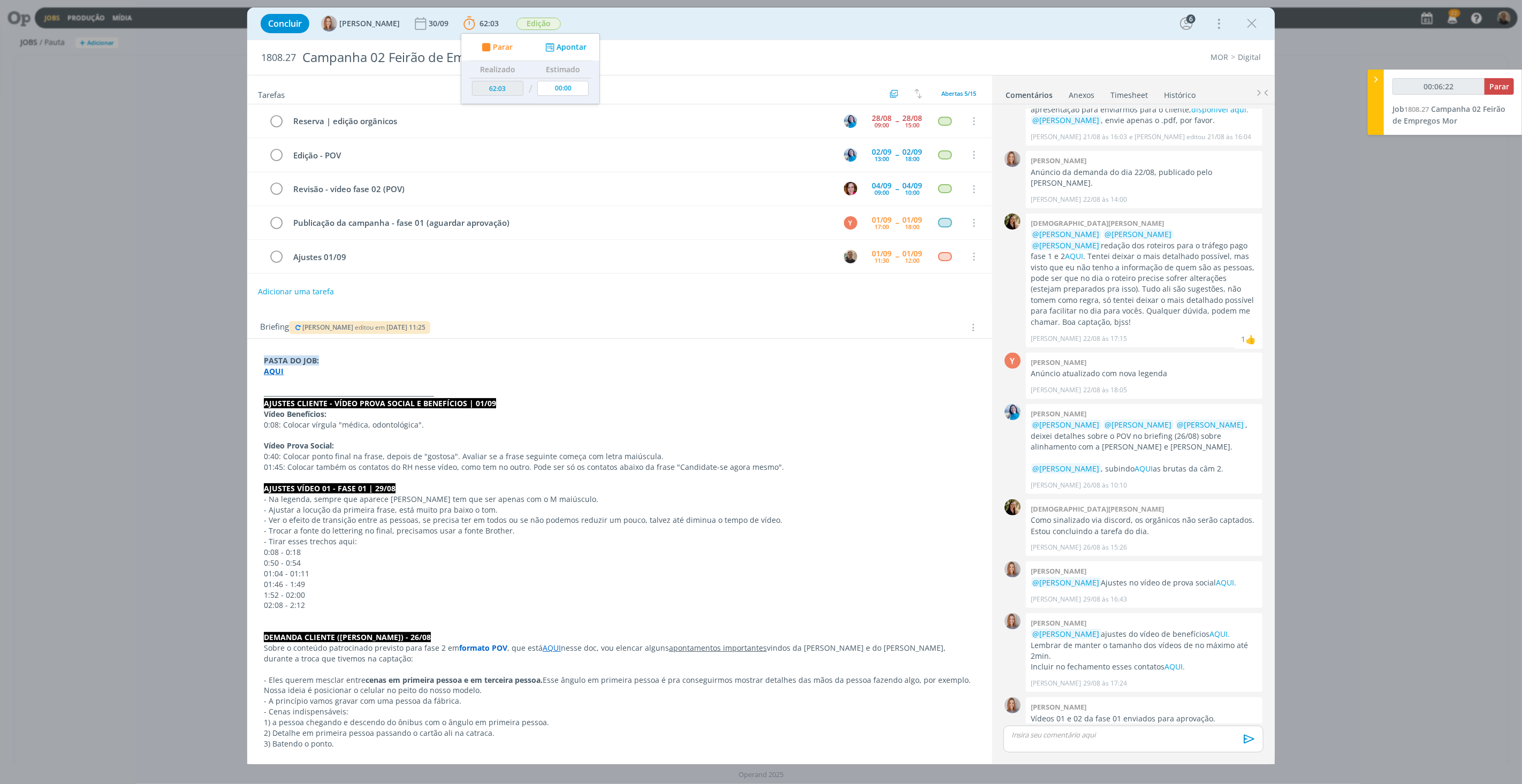
click at [1132, 94] on link "Timesheet" at bounding box center [1129, 93] width 39 height 15
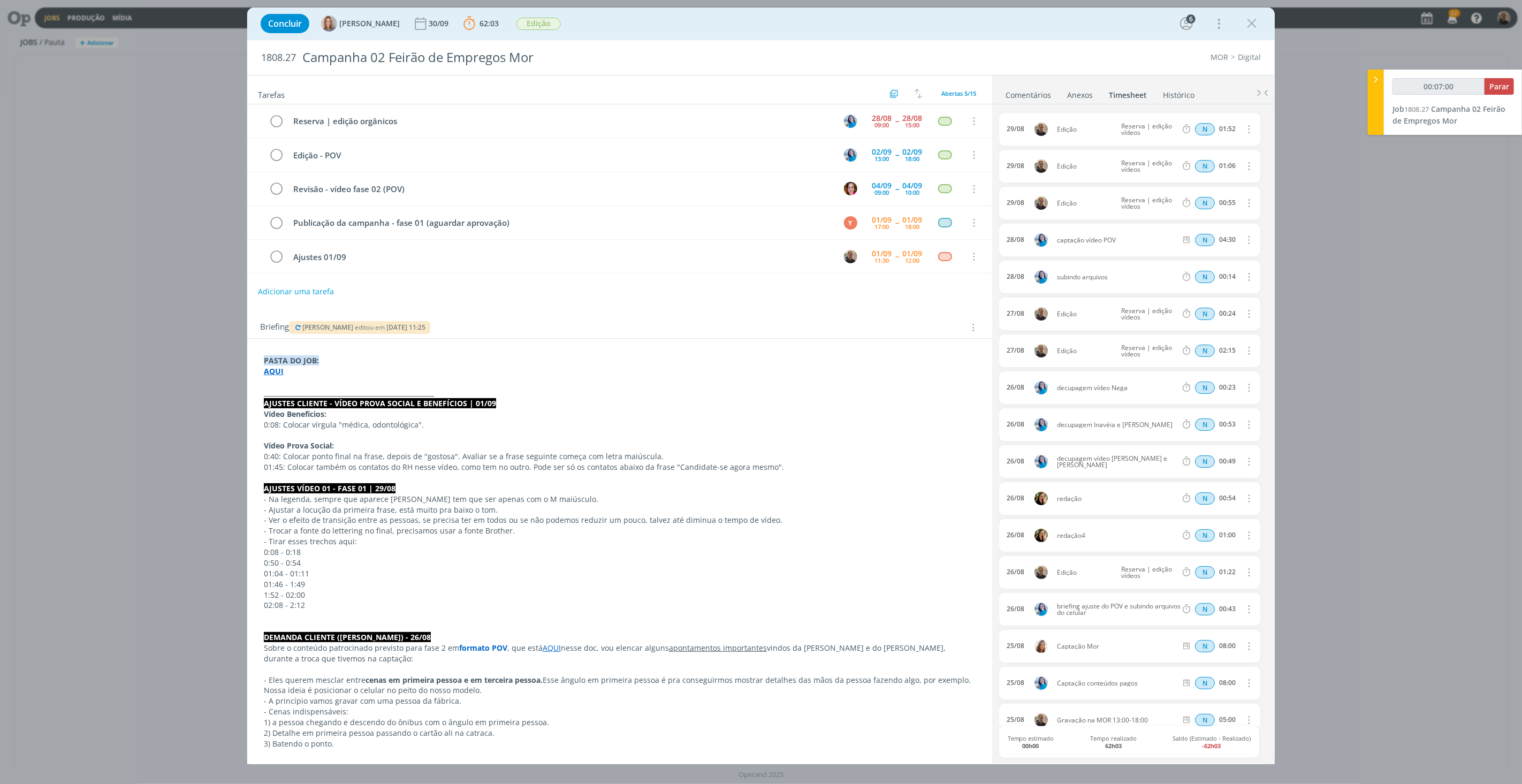
click at [274, 373] on strong "AQUI" at bounding box center [273, 371] width 20 height 10
click at [277, 376] on strong "AQUI" at bounding box center [274, 372] width 20 height 10
click at [276, 372] on strong "AQUI" at bounding box center [274, 372] width 20 height 10
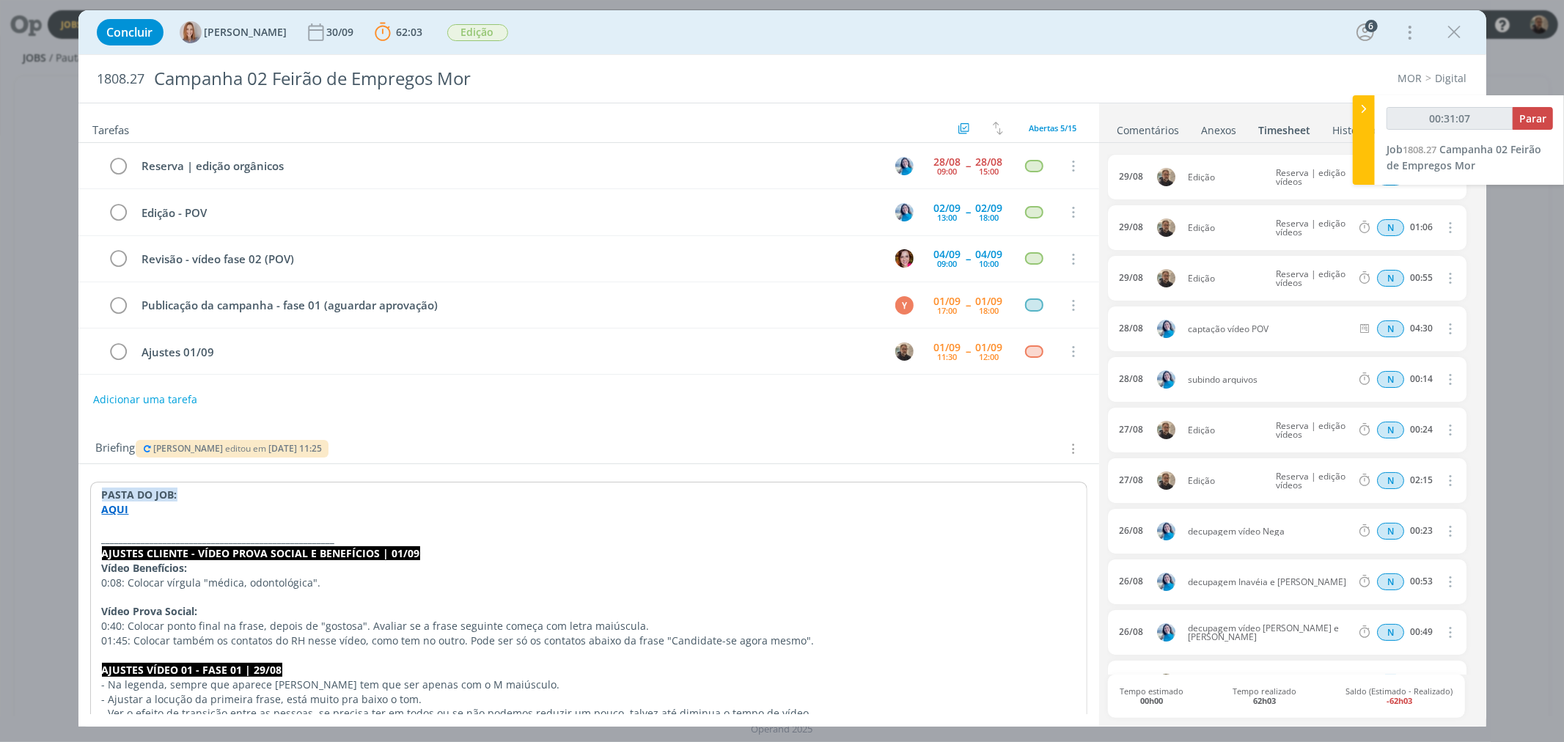
type input "00:31:08"
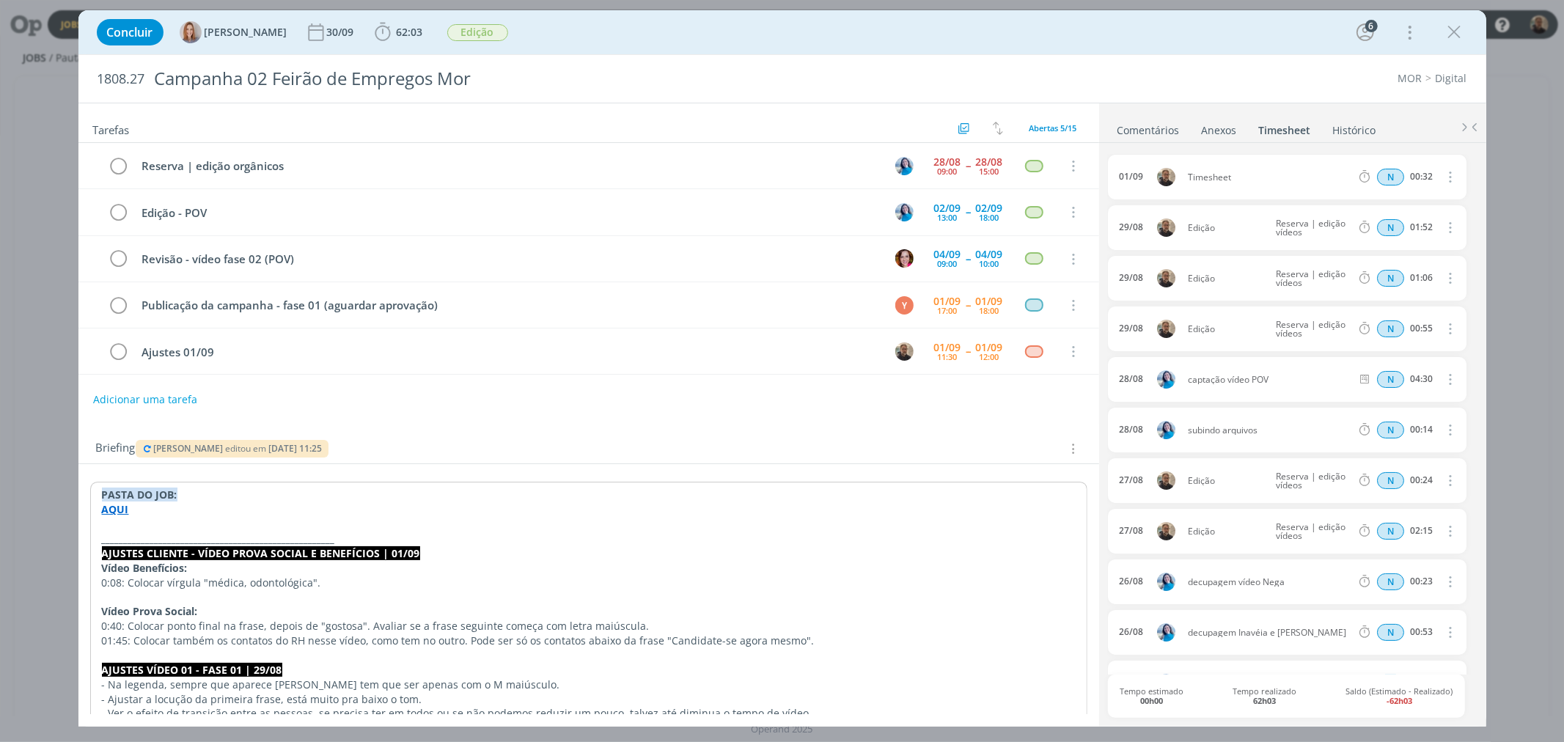
click at [1441, 178] on icon "dialog" at bounding box center [1449, 177] width 16 height 18
drag, startPoint x: 1365, startPoint y: 223, endPoint x: 1317, endPoint y: 218, distance: 48.7
click at [1365, 223] on link "Editar" at bounding box center [1408, 225] width 116 height 23
click at [1227, 177] on div "Timesheet" at bounding box center [1227, 177] width 79 height 16
drag, startPoint x: 1235, startPoint y: 177, endPoint x: 1139, endPoint y: 174, distance: 96.8
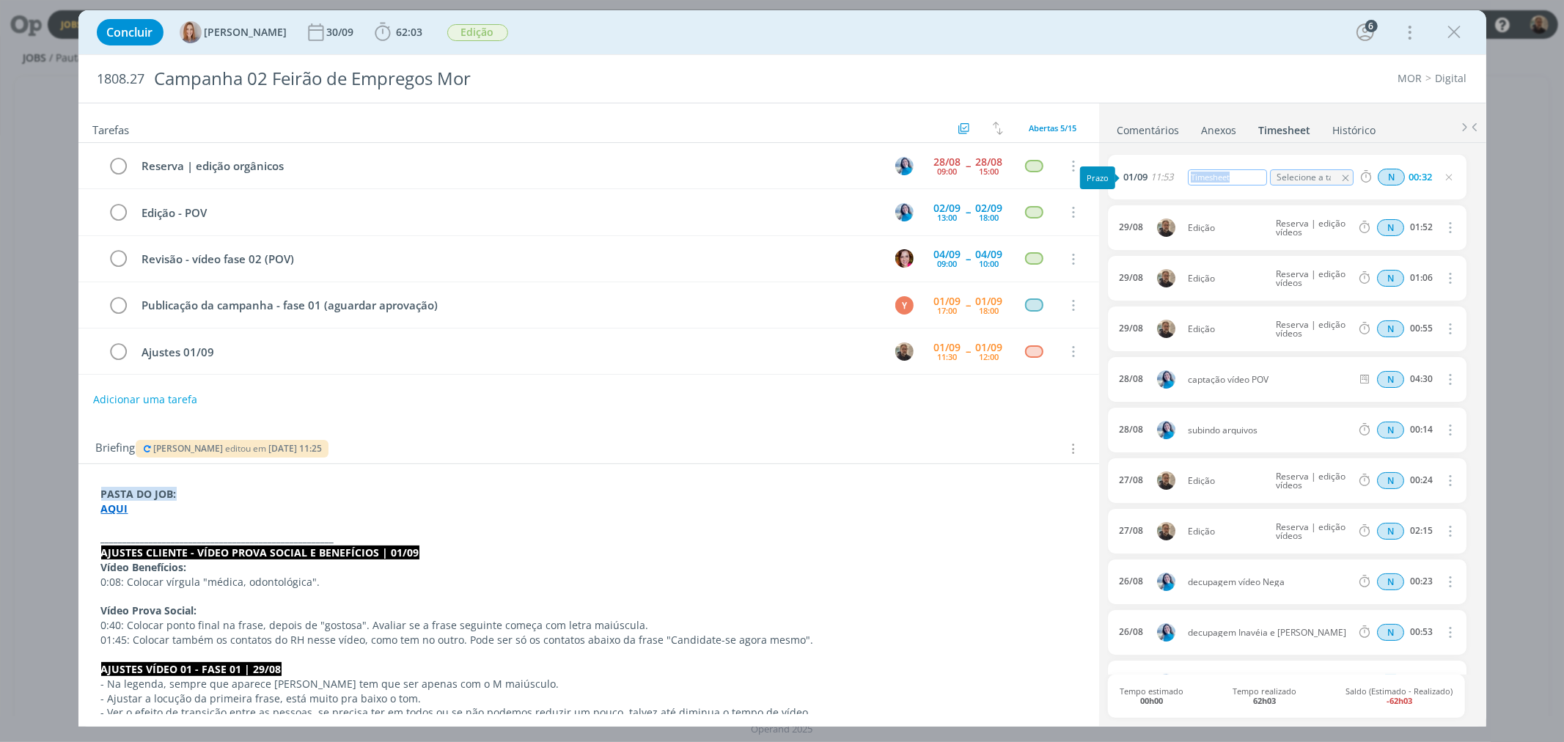
click at [1139, 174] on div "01/09 11:53 Timesheet Selecione a tarefa N 00:32" at bounding box center [1287, 177] width 358 height 45
click at [1343, 179] on icon "dialog" at bounding box center [1345, 178] width 12 height 12
click at [1343, 179] on icon "dialog" at bounding box center [1345, 178] width 10 height 10
click at [1337, 177] on div "dialog" at bounding box center [1345, 178] width 16 height 18
click at [1340, 177] on icon "dialog" at bounding box center [1345, 178] width 10 height 10
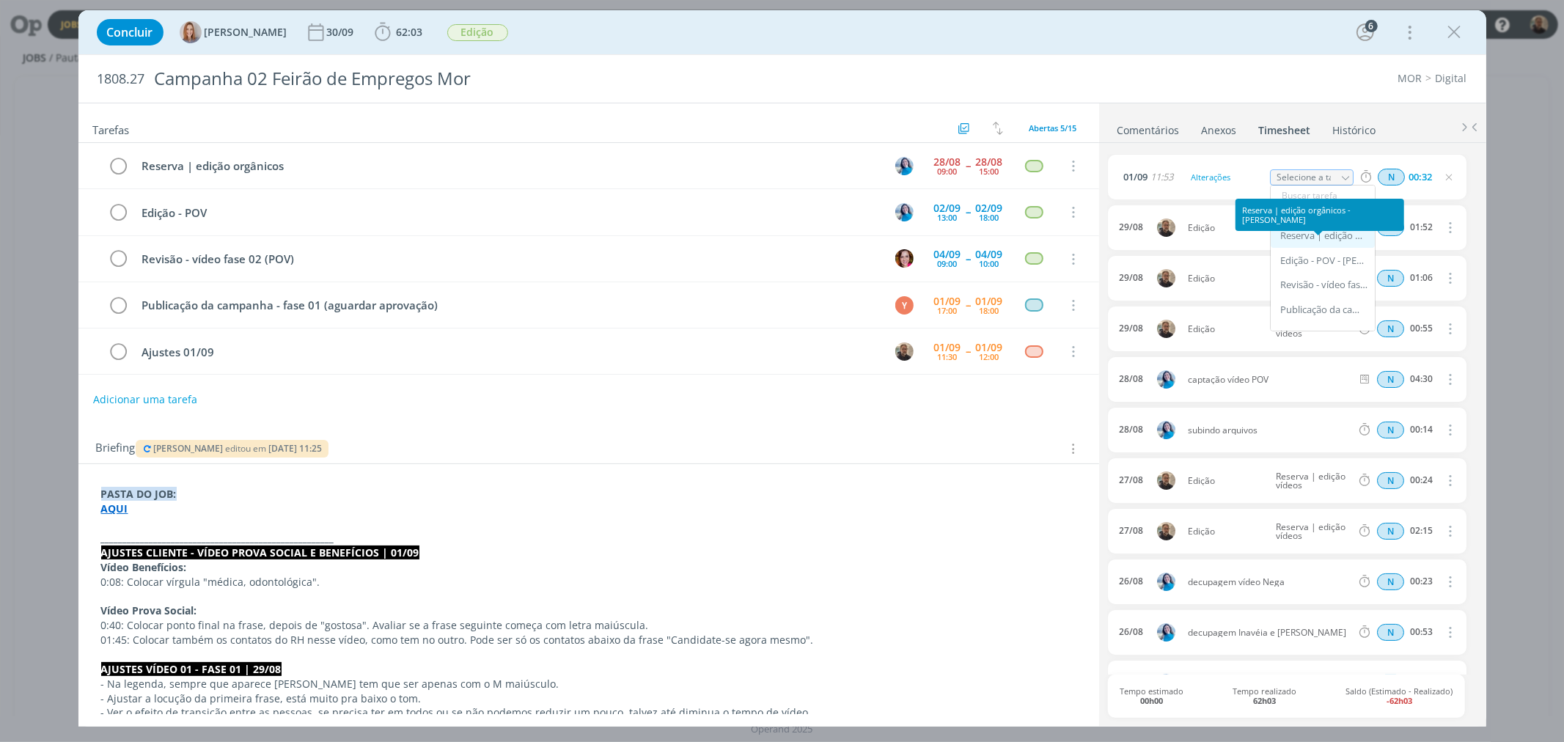
click at [1324, 232] on div "Reserva | edição orgânicos - Elisa Simon" at bounding box center [1324, 236] width 88 height 12
click at [1339, 180] on icon "dialog" at bounding box center [1345, 178] width 12 height 12
click at [1340, 180] on icon "dialog" at bounding box center [1345, 178] width 12 height 12
click at [1340, 180] on icon "dialog" at bounding box center [1345, 178] width 10 height 10
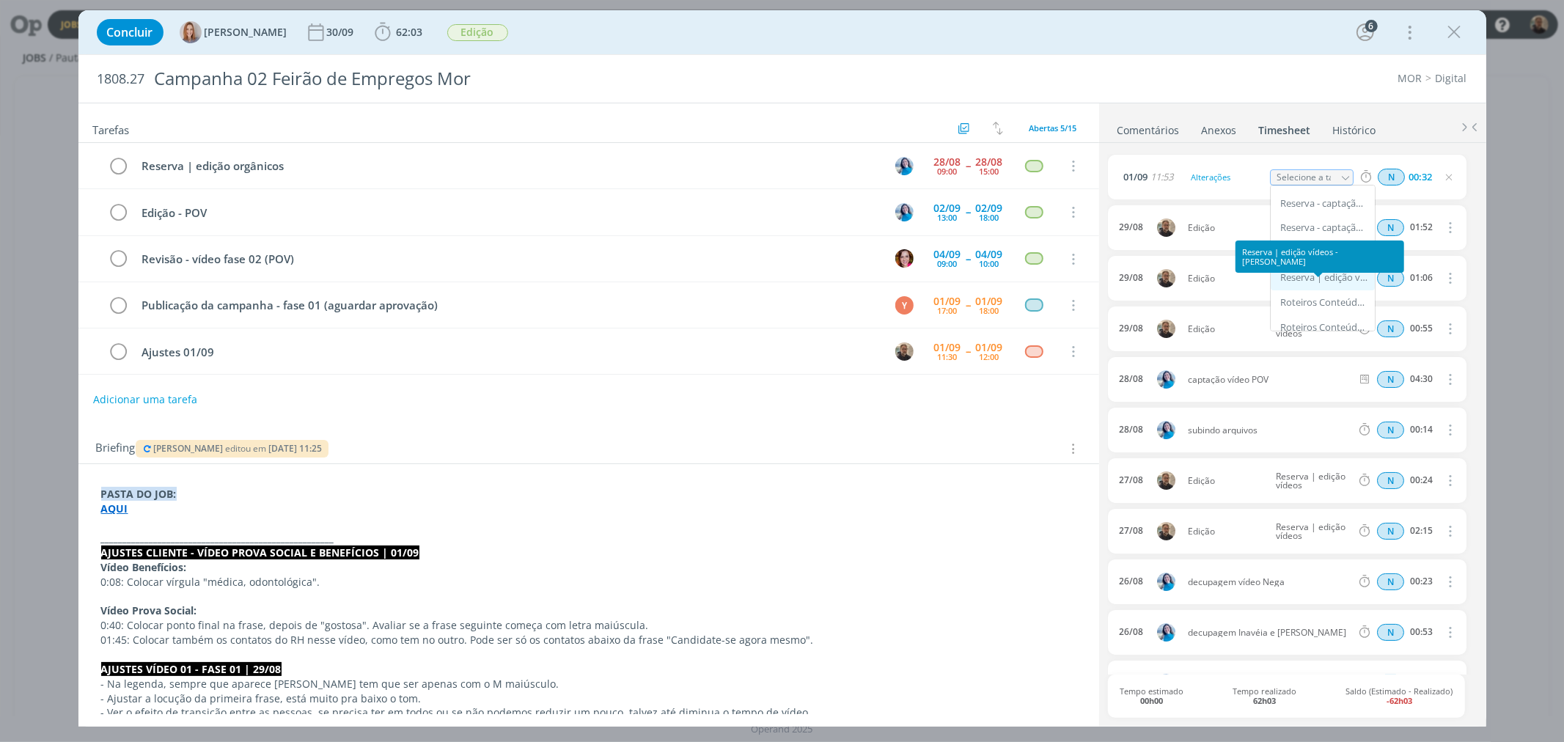
click at [1331, 279] on div "Reserva | edição vídeos - Rodrigo Bilheri" at bounding box center [1324, 278] width 88 height 12
type input "Reserva | edição vídeos"
click at [120, 354] on icon "dialog" at bounding box center [119, 352] width 21 height 22
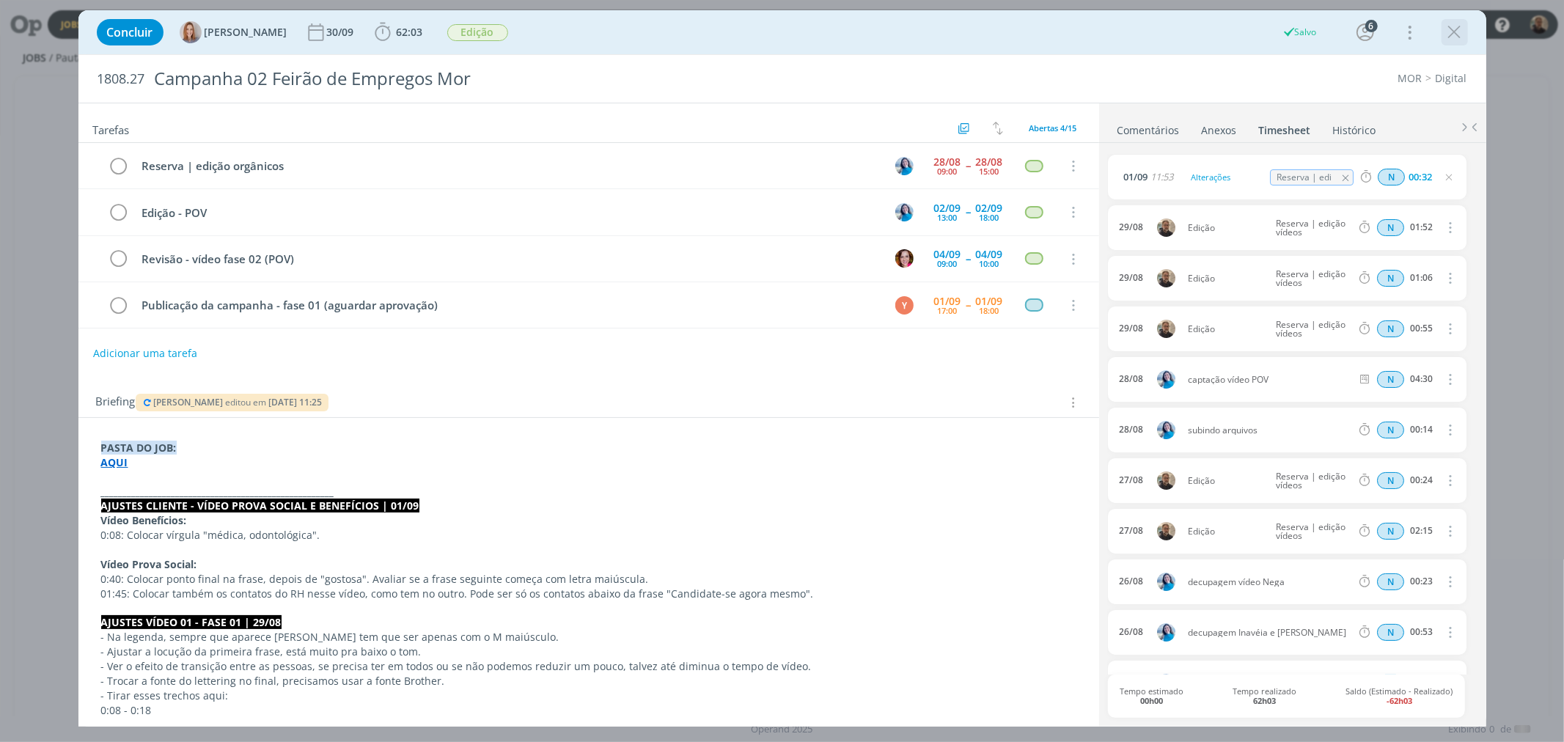
click at [1459, 33] on icon "dialog" at bounding box center [1455, 32] width 22 height 22
